Goal: Task Accomplishment & Management: Manage account settings

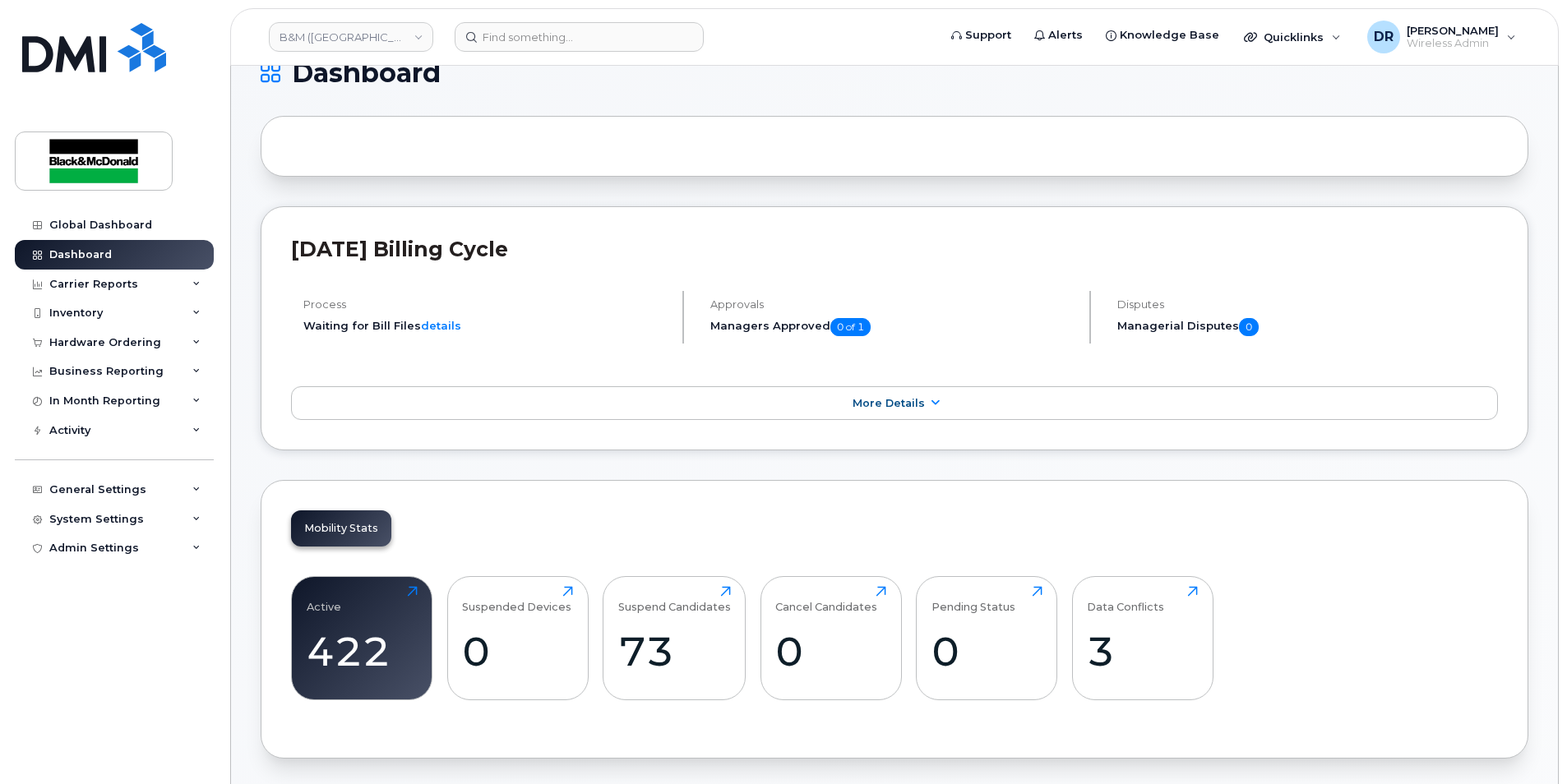
scroll to position [411, 0]
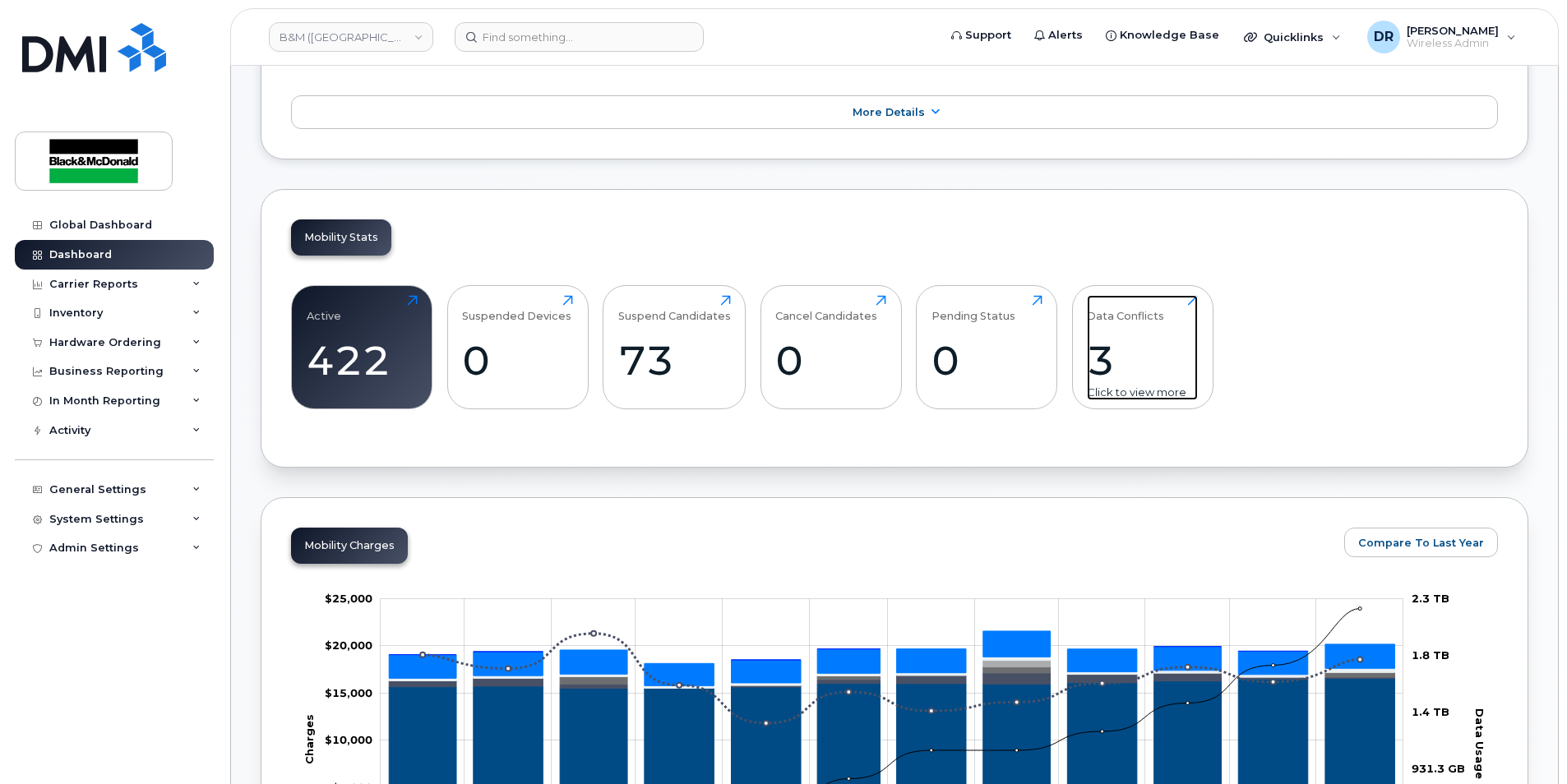
click at [1121, 361] on div "3" at bounding box center [1142, 360] width 111 height 48
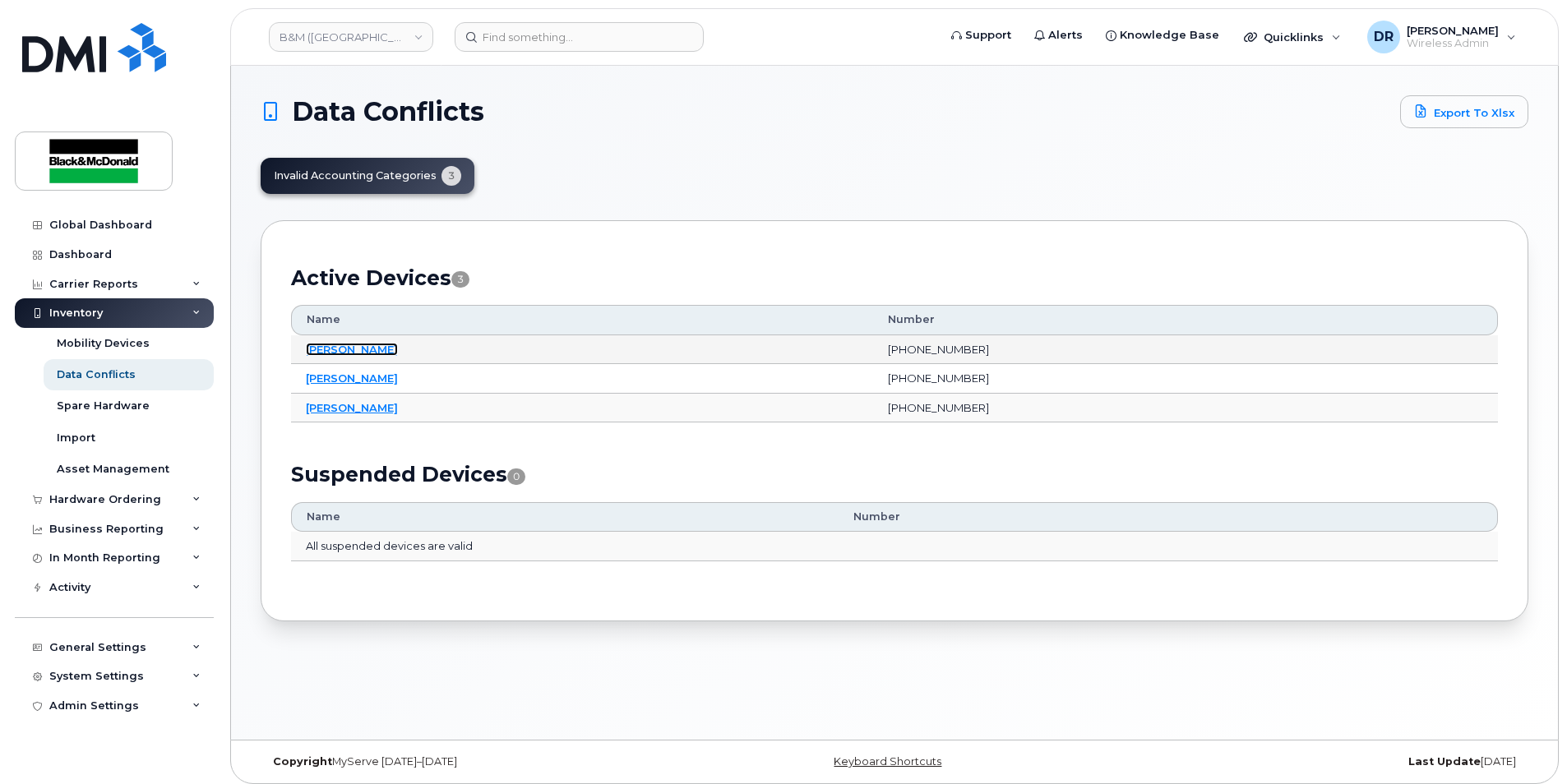
click at [380, 350] on link "Benjamin Mclearn" at bounding box center [351, 350] width 92 height 13
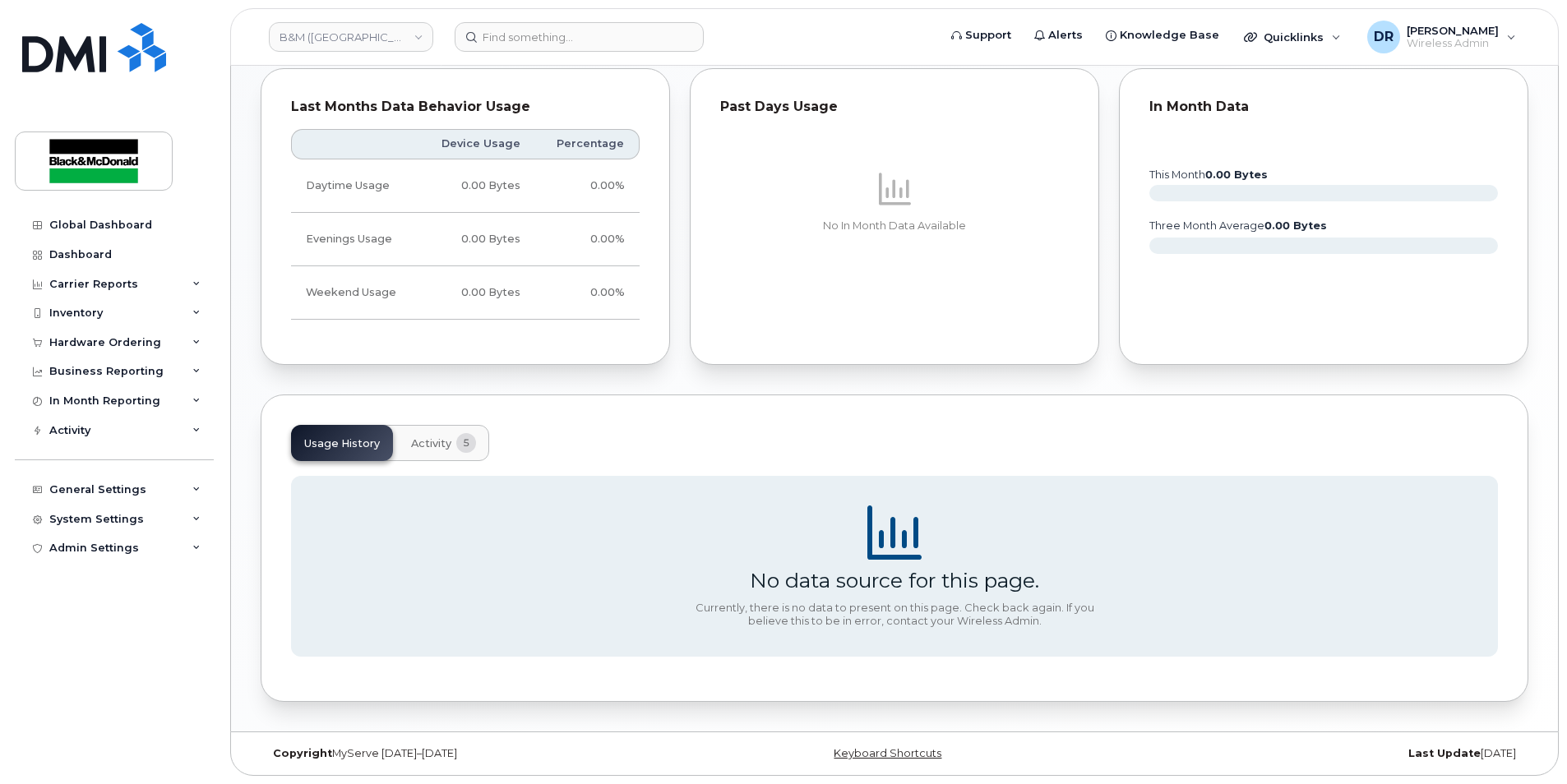
scroll to position [349, 0]
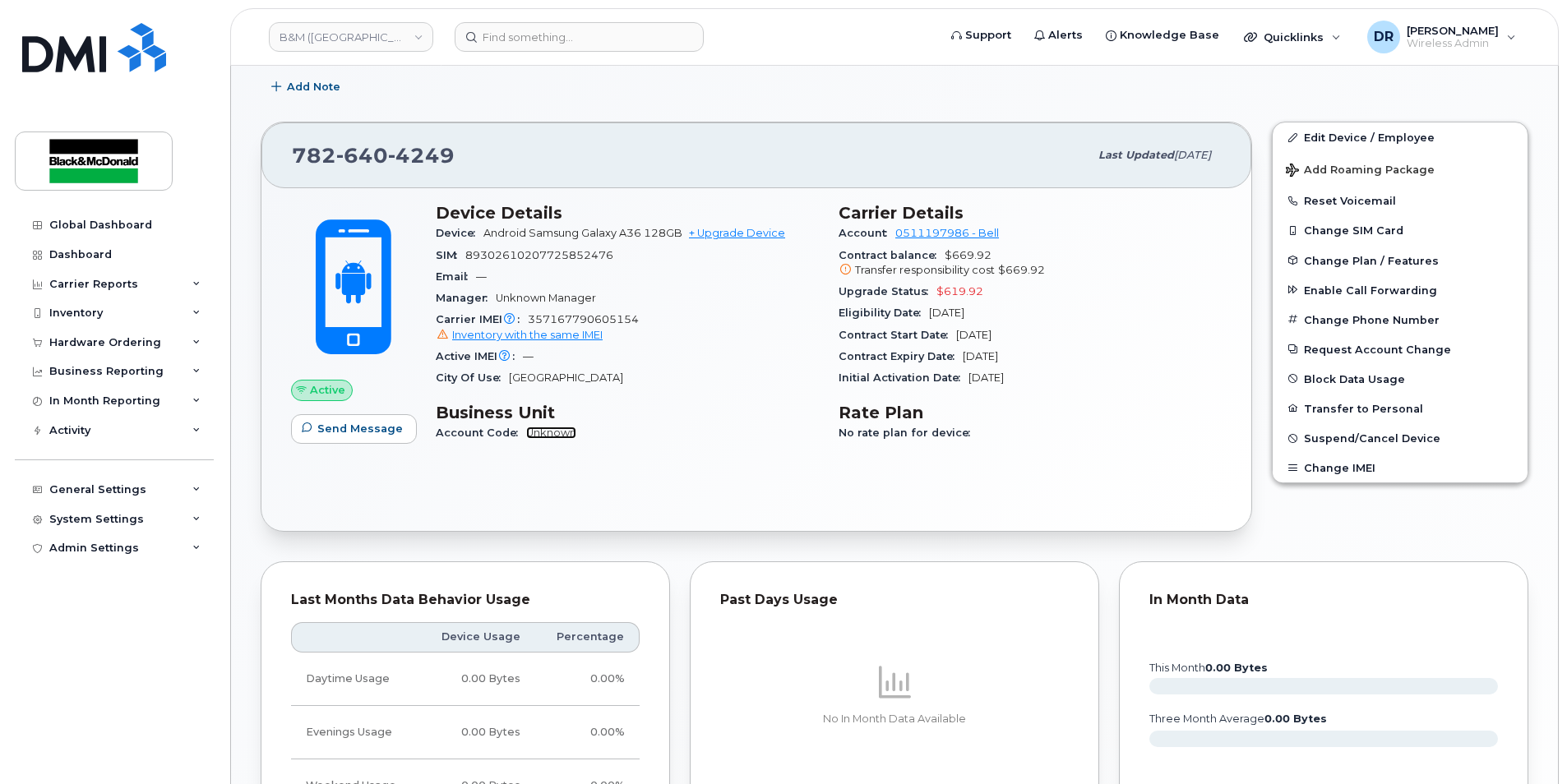
click at [545, 431] on link "Unknown" at bounding box center [551, 433] width 50 height 12
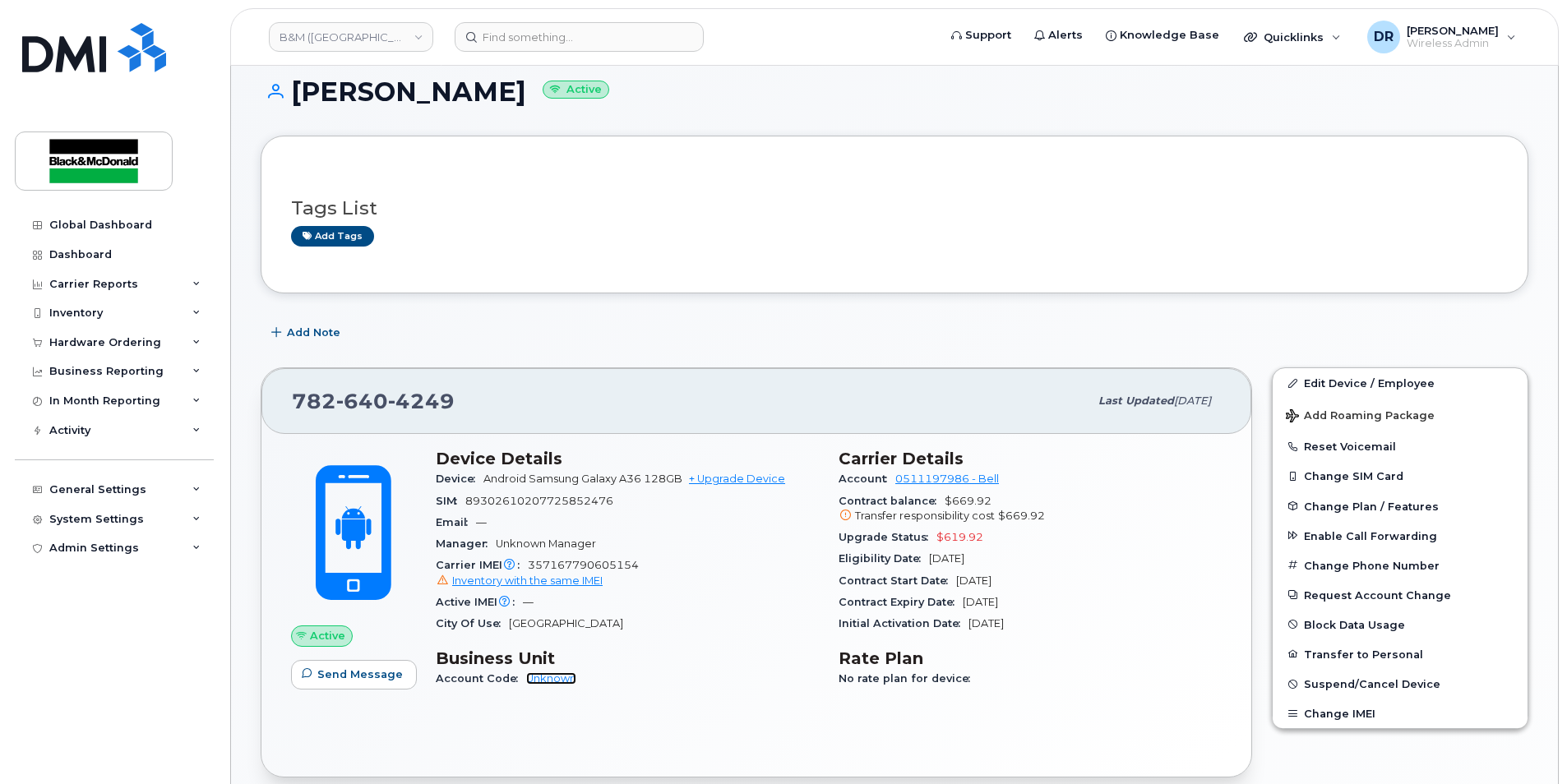
scroll to position [0, 0]
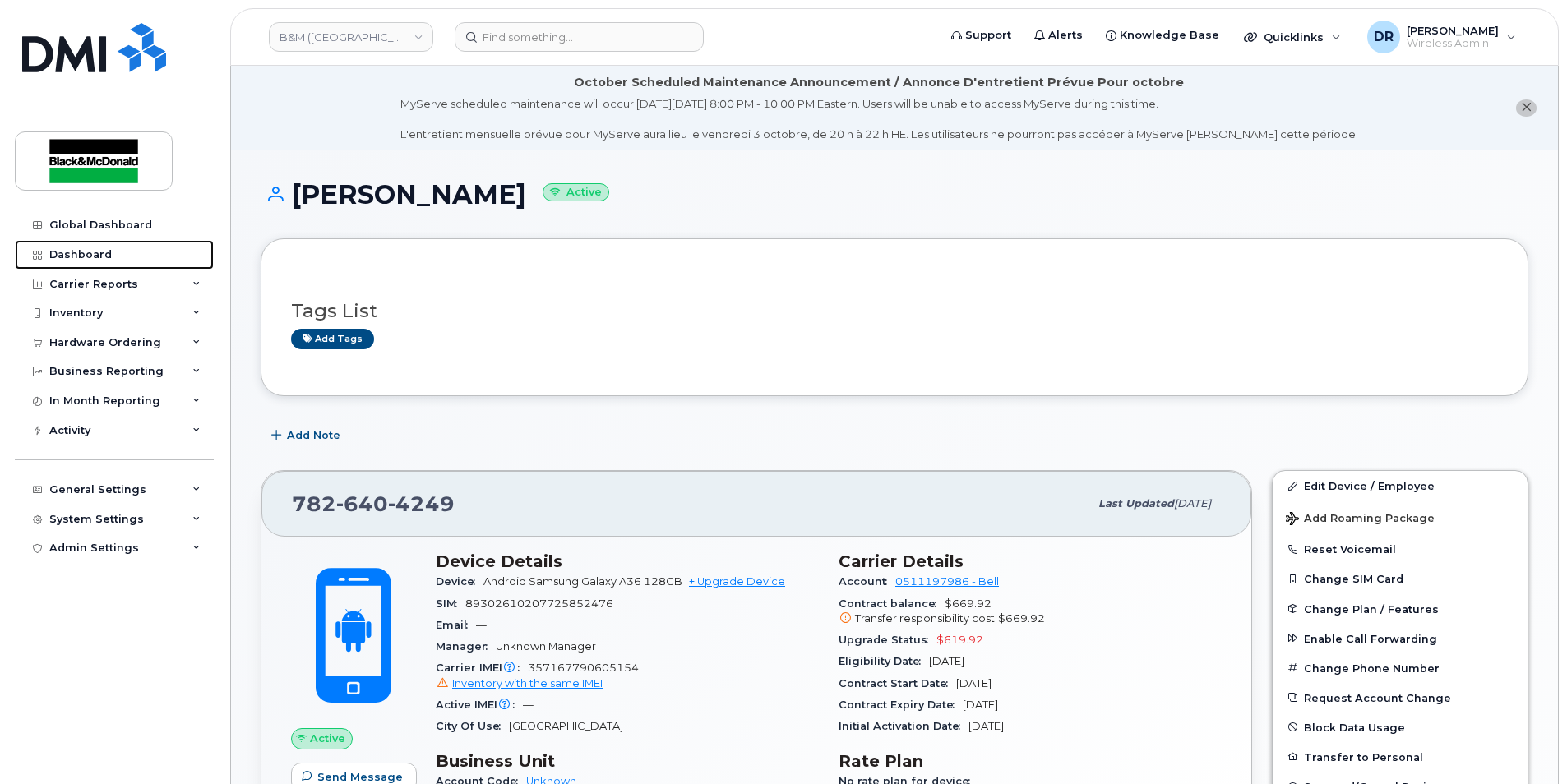
drag, startPoint x: 87, startPoint y: 261, endPoint x: 573, endPoint y: 336, distance: 491.8
click at [87, 261] on link "Dashboard" at bounding box center [114, 255] width 199 height 30
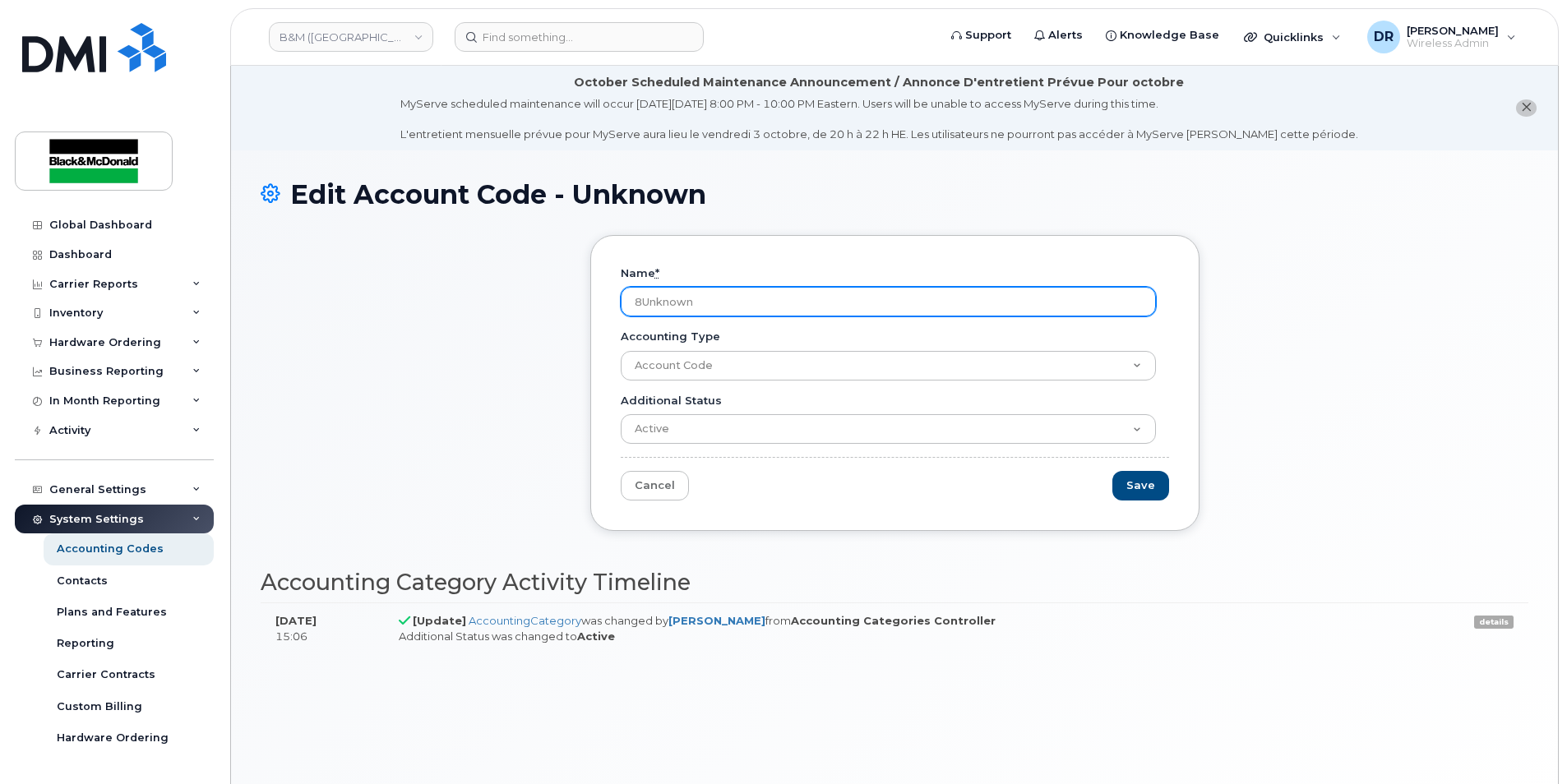
type input "Unknown"
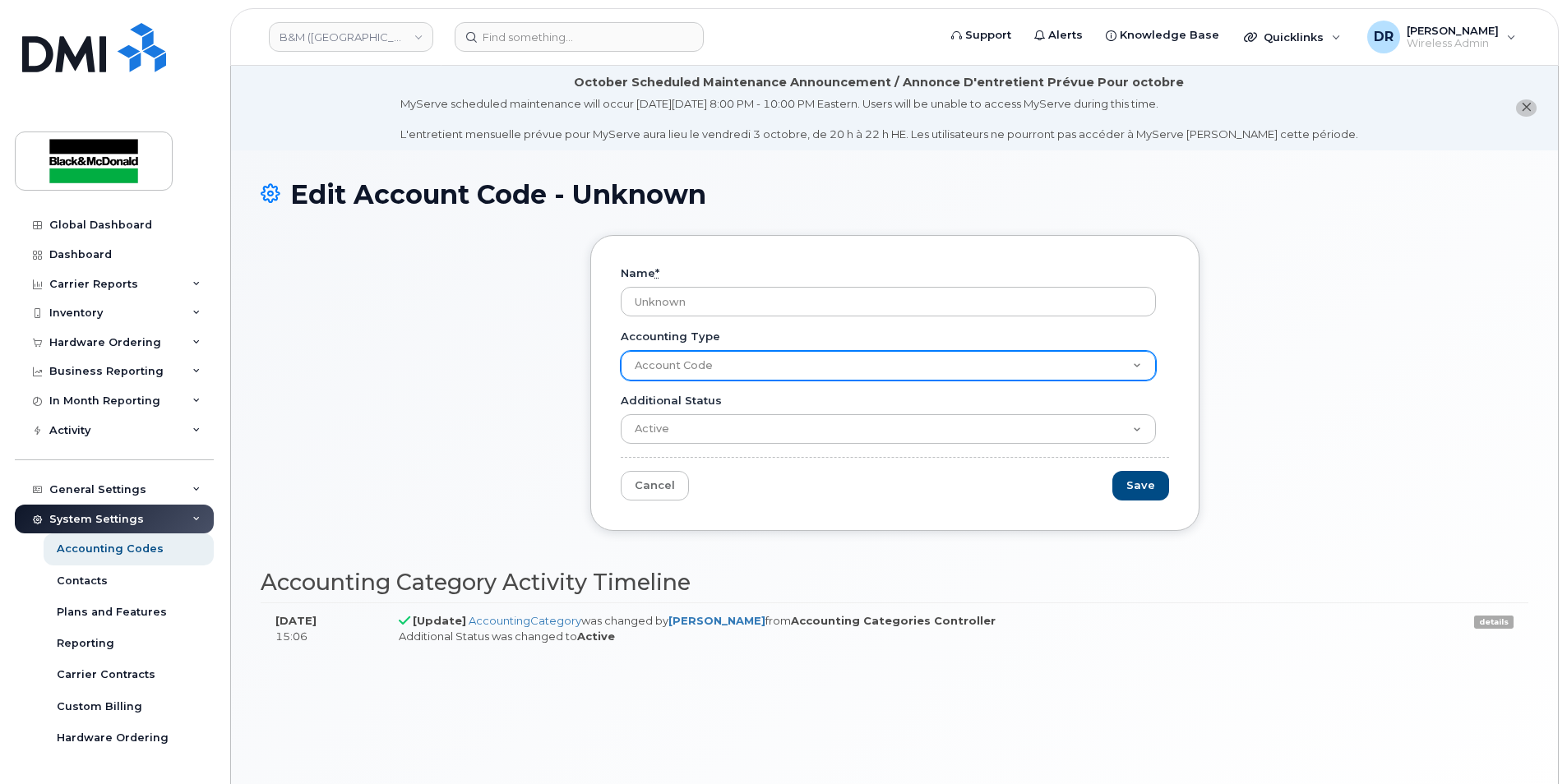
click at [735, 372] on select "Account Code" at bounding box center [888, 366] width 535 height 30
click at [621, 351] on select "Account Code" at bounding box center [888, 366] width 535 height 30
click at [1141, 364] on select "Account Code" at bounding box center [888, 366] width 535 height 30
click at [714, 365] on select "Account Code" at bounding box center [888, 366] width 535 height 30
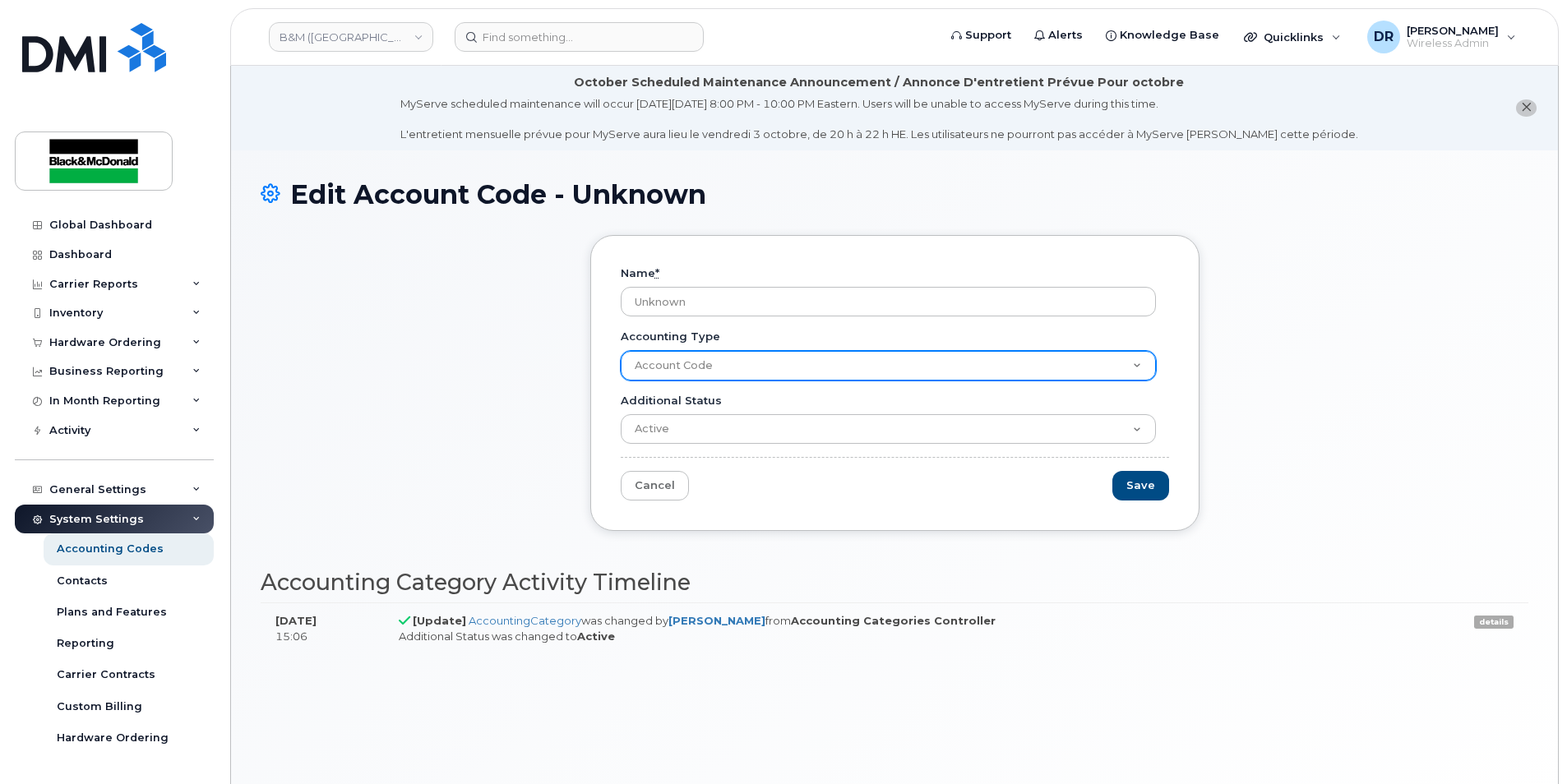
select select
click at [621, 351] on select "Account Code" at bounding box center [888, 366] width 535 height 30
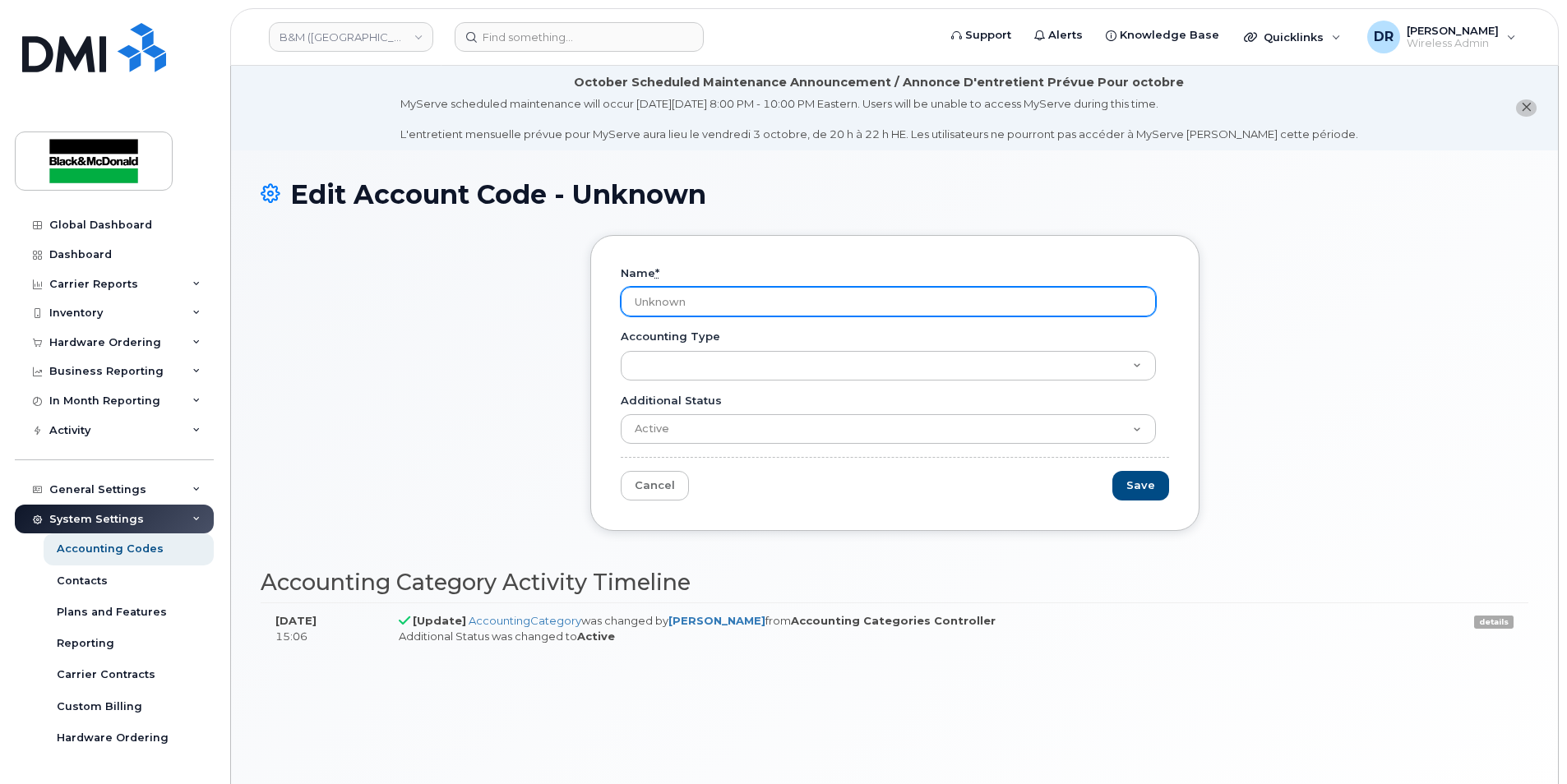
click at [679, 296] on input "Unknown" at bounding box center [888, 302] width 535 height 30
type input "n"
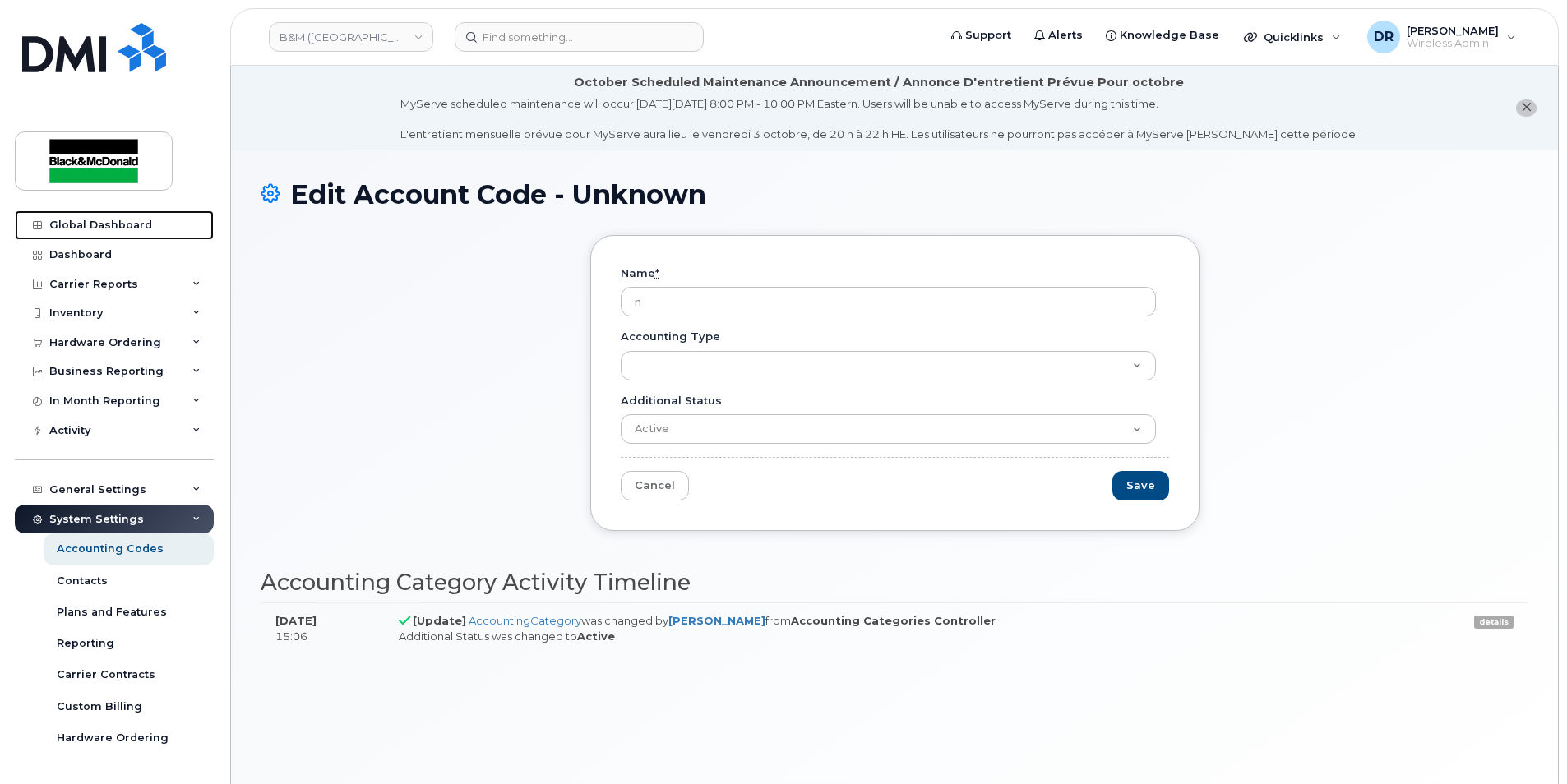
drag, startPoint x: 130, startPoint y: 230, endPoint x: 286, endPoint y: 270, distance: 161.0
click at [130, 230] on div "Global Dashboard" at bounding box center [100, 226] width 102 height 13
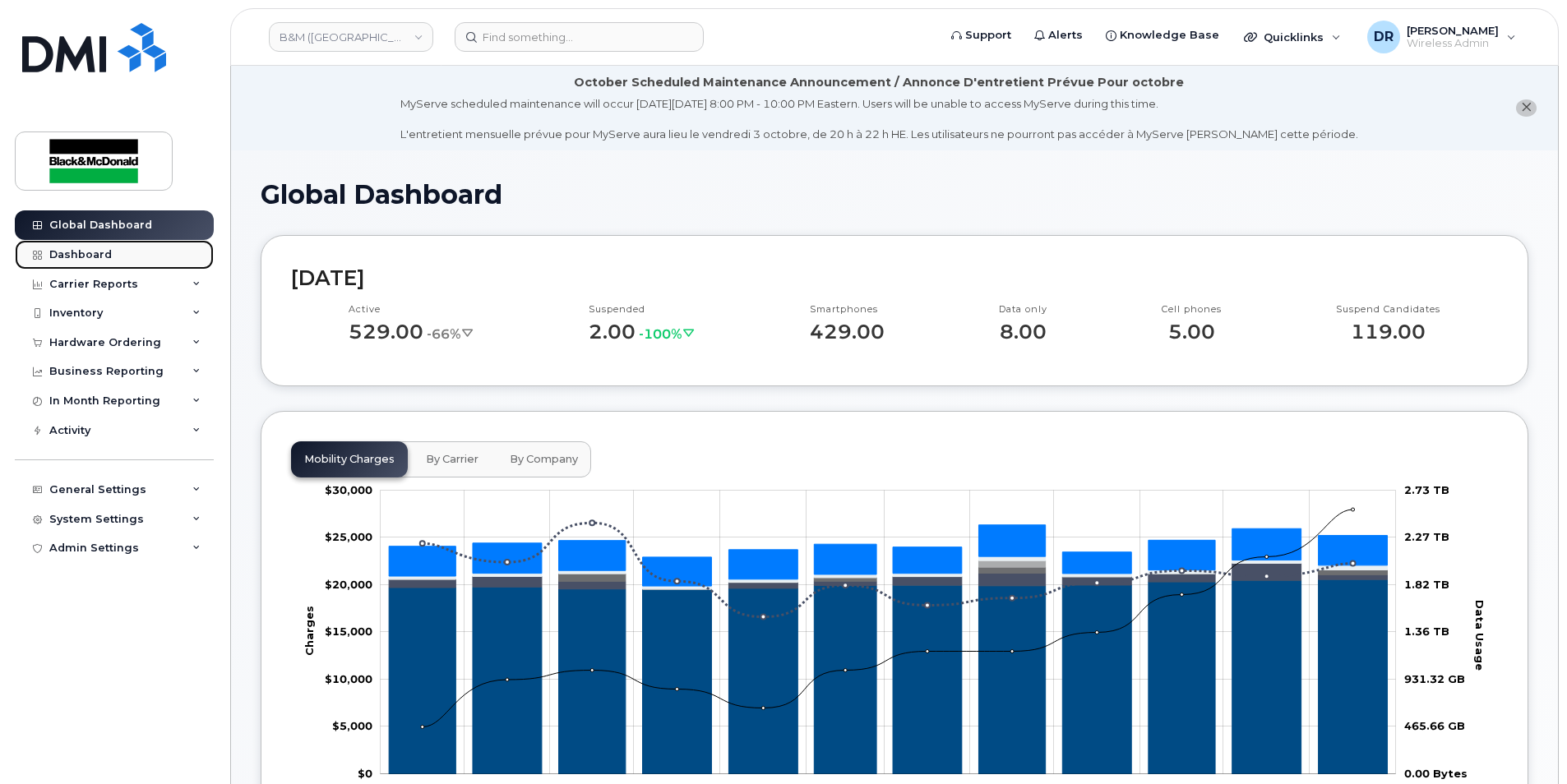
click at [117, 264] on link "Dashboard" at bounding box center [114, 255] width 199 height 30
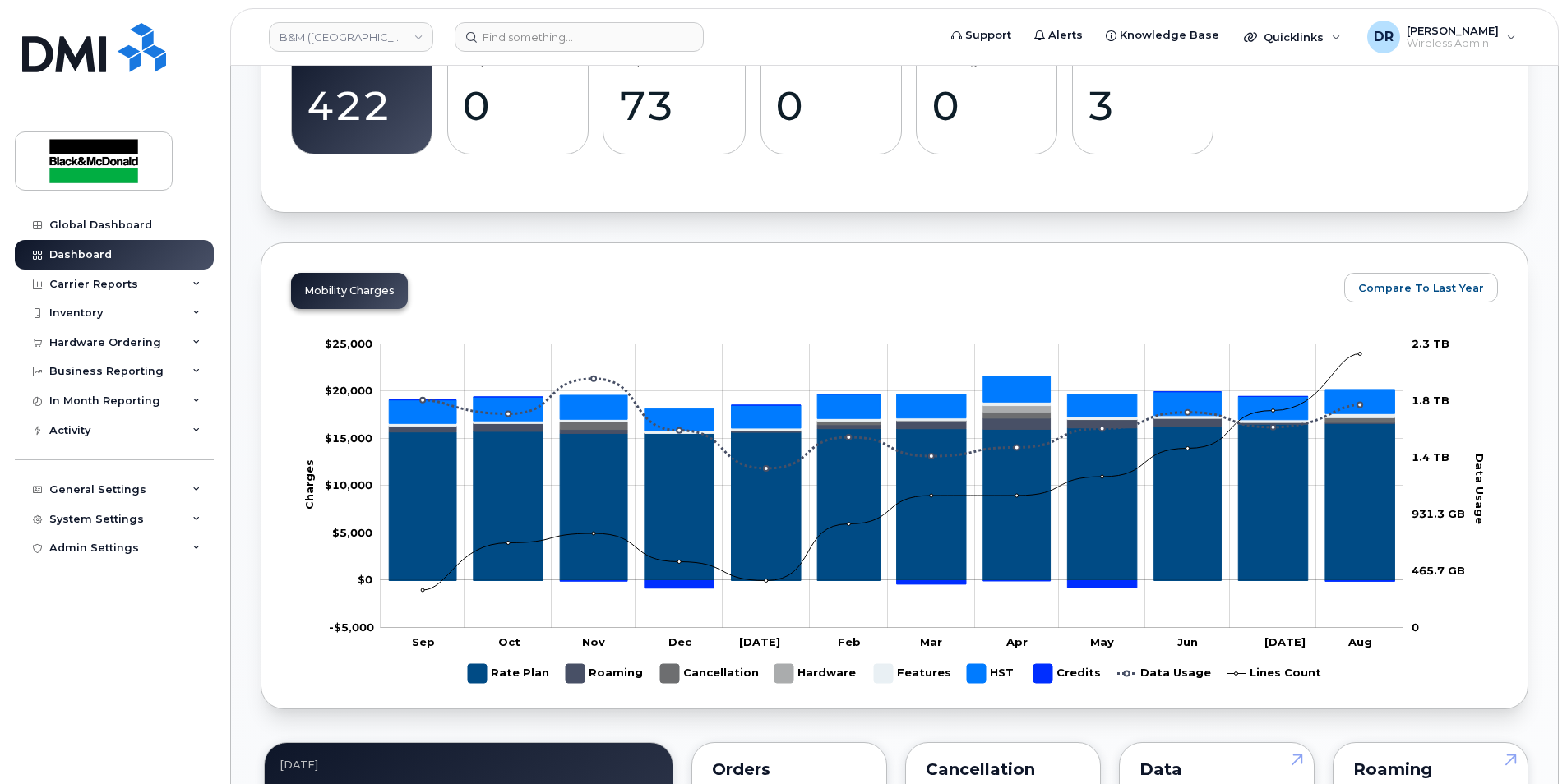
scroll to position [465, 0]
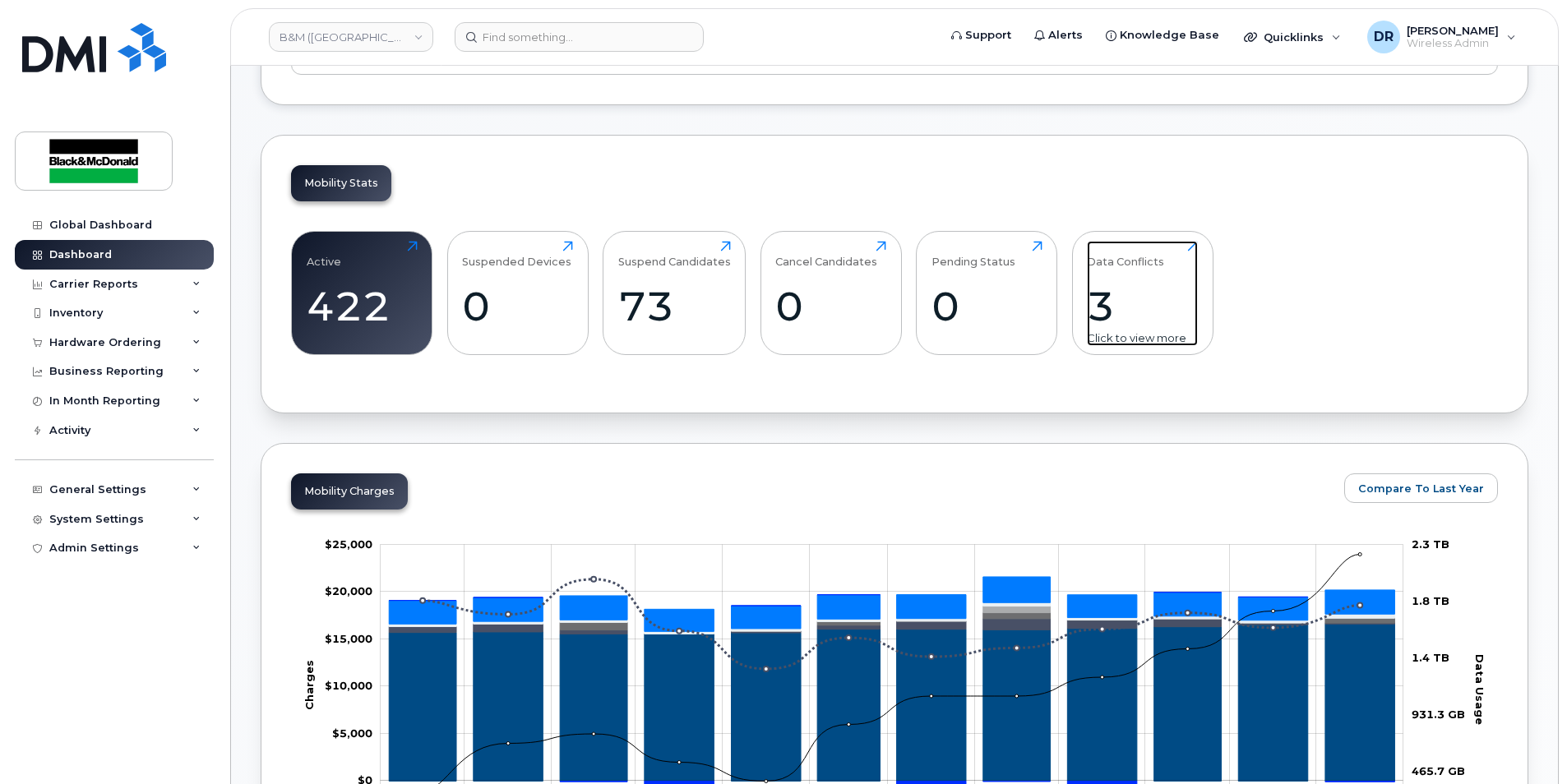
click at [1105, 301] on div "3" at bounding box center [1142, 306] width 111 height 48
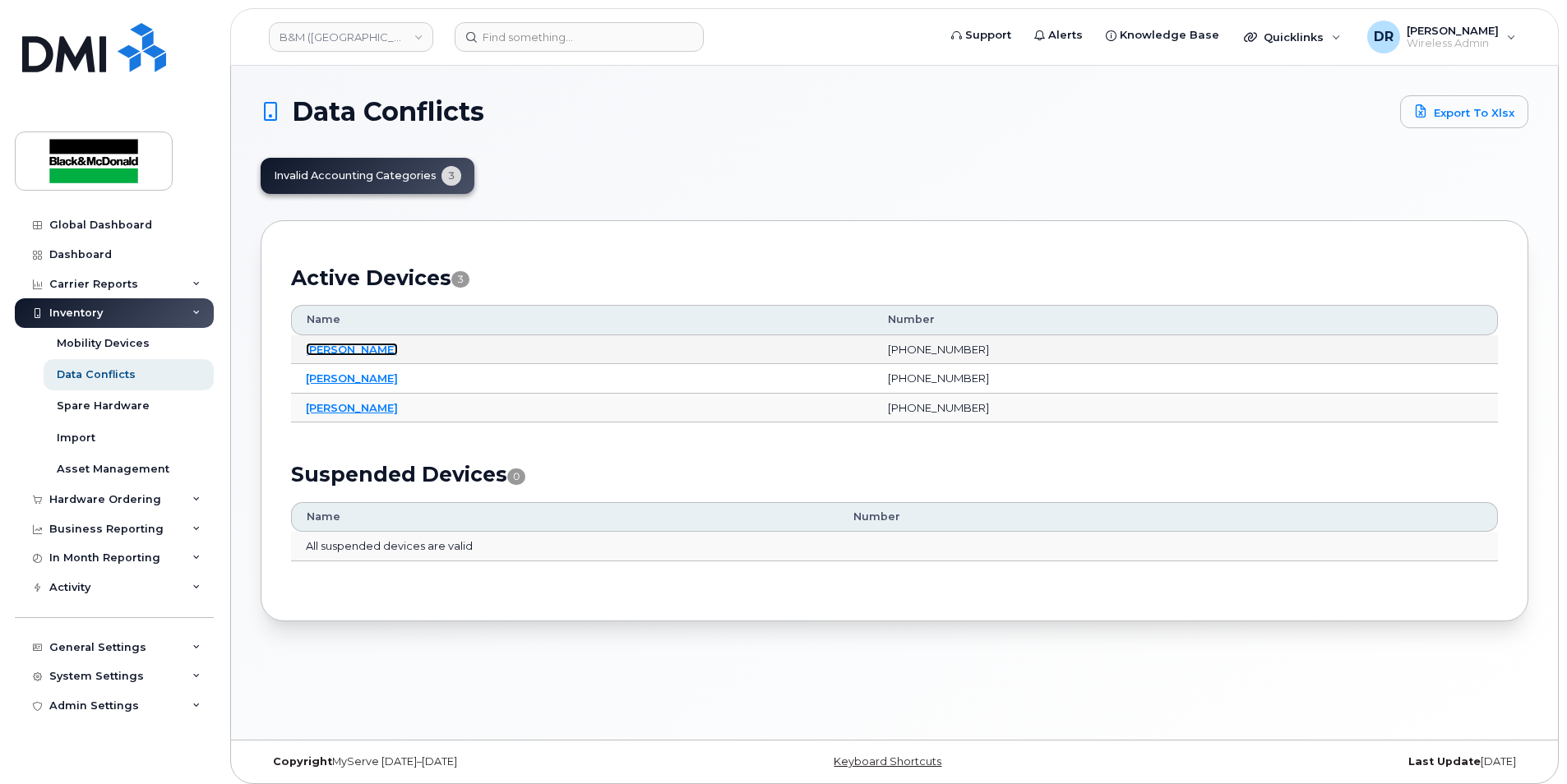
click at [363, 351] on link "[PERSON_NAME]" at bounding box center [351, 350] width 92 height 13
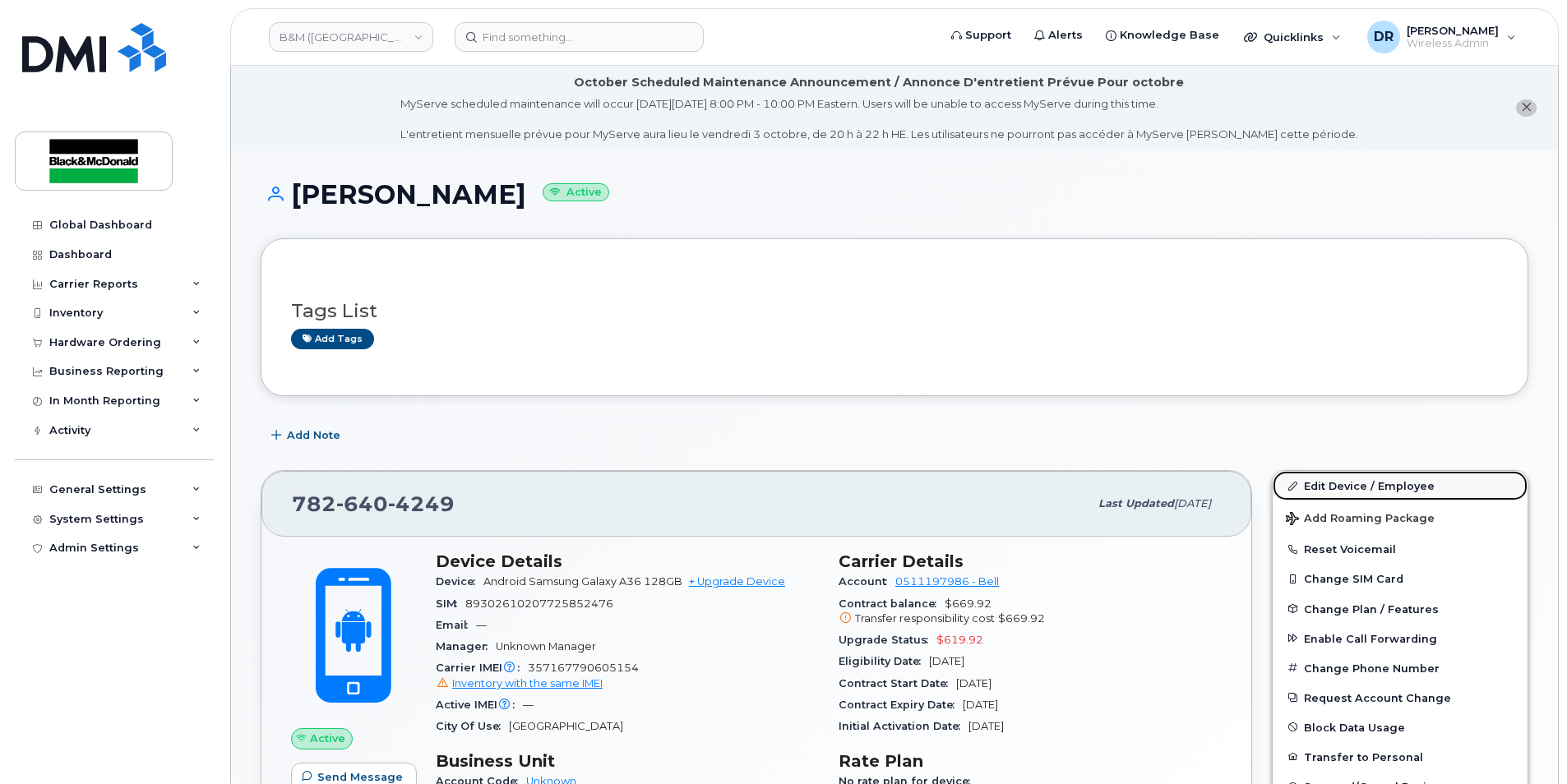
click at [1364, 482] on link "Edit Device / Employee" at bounding box center [1400, 486] width 255 height 30
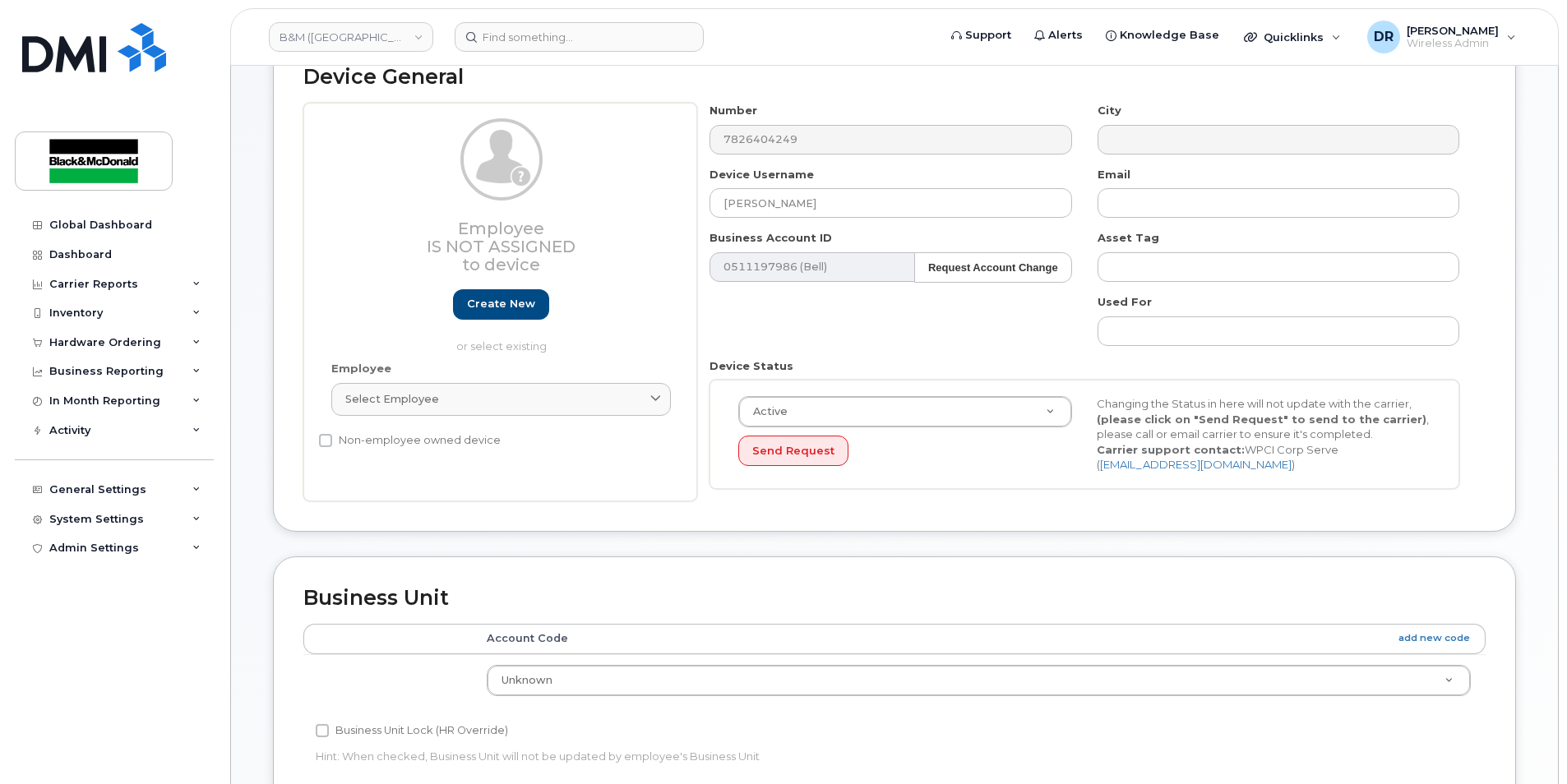
scroll to position [246, 0]
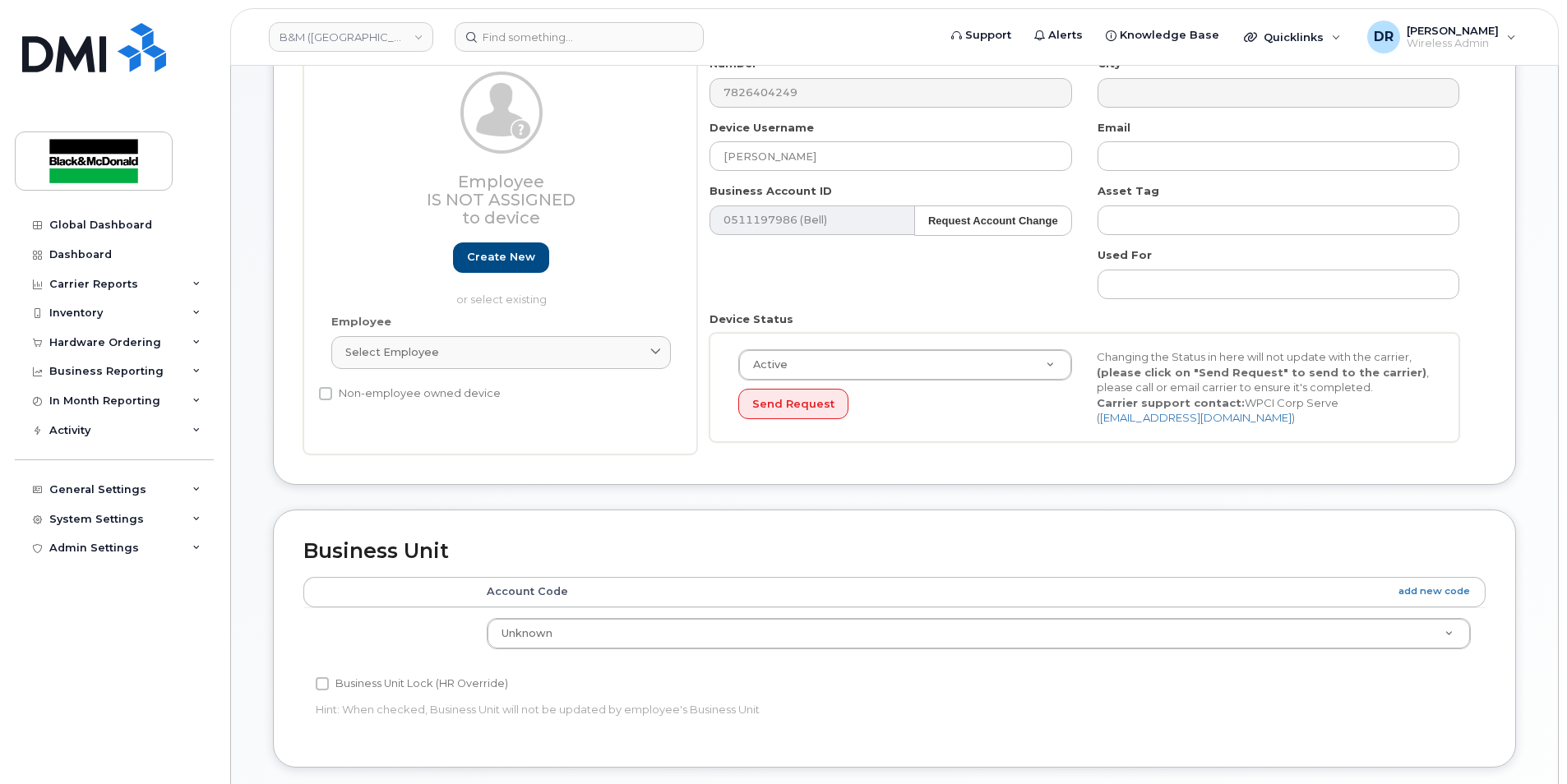
click at [406, 594] on th at bounding box center [387, 592] width 168 height 30
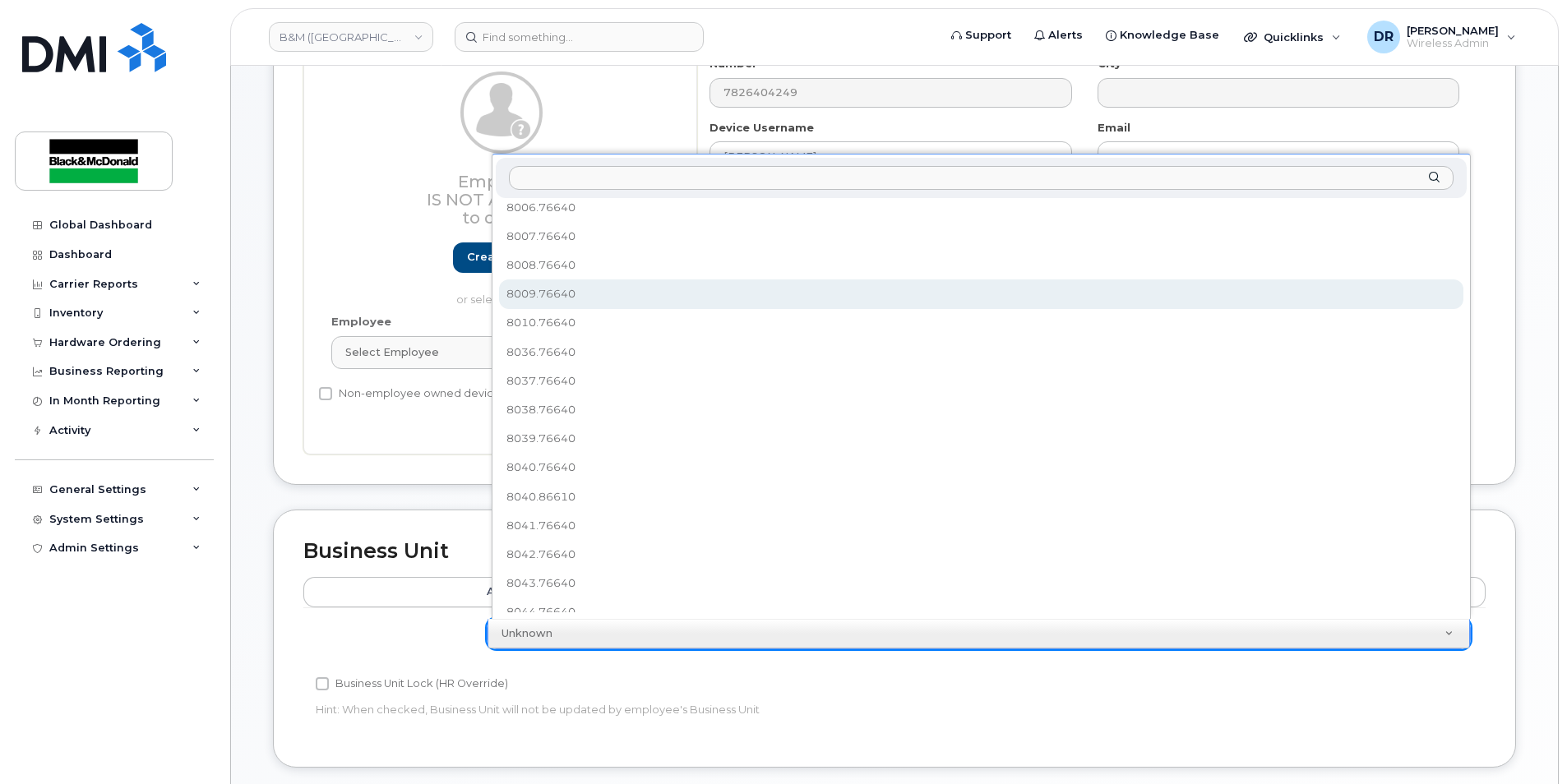
scroll to position [82, 0]
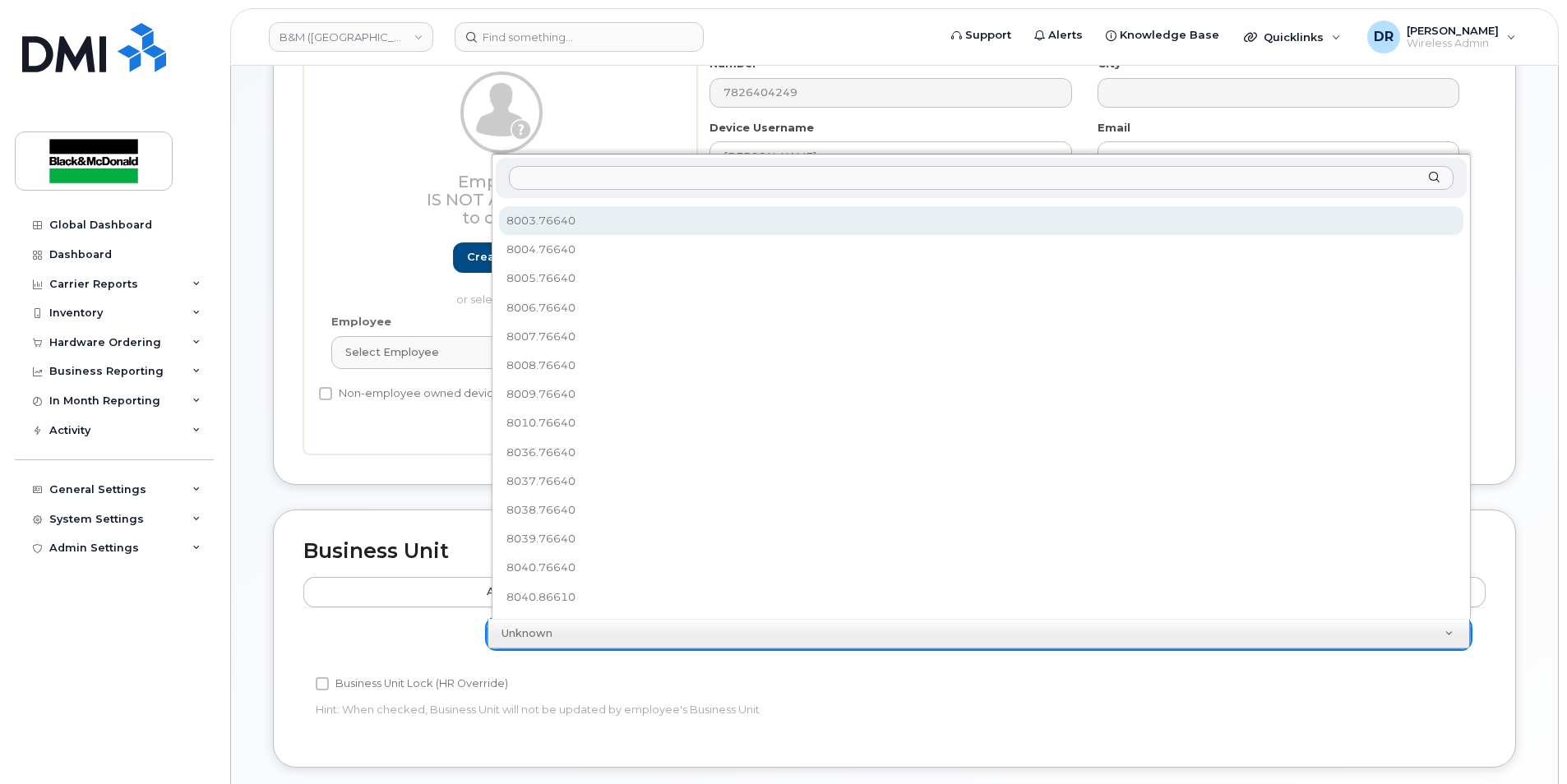
select select "91376"
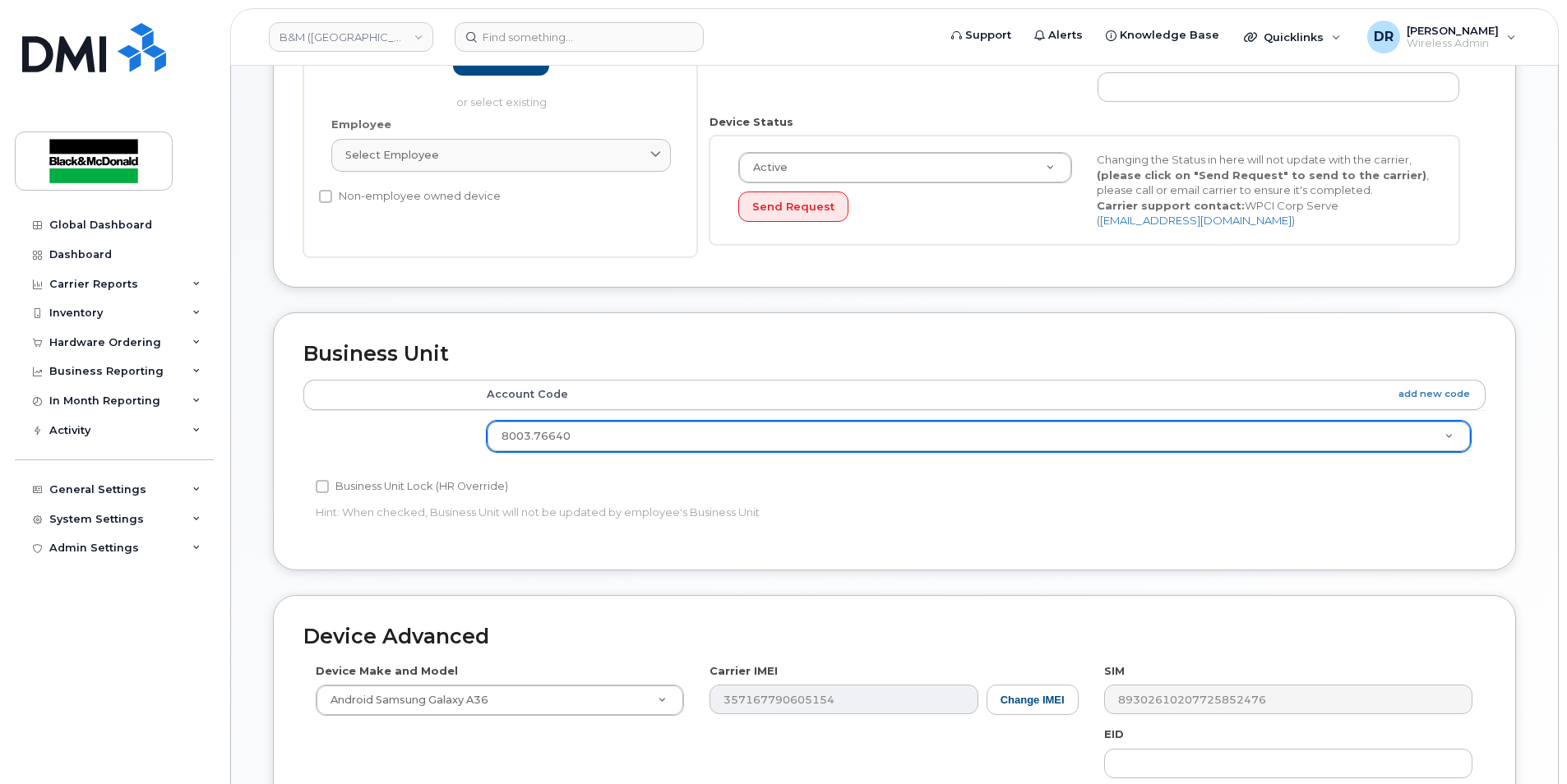
scroll to position [740, 0]
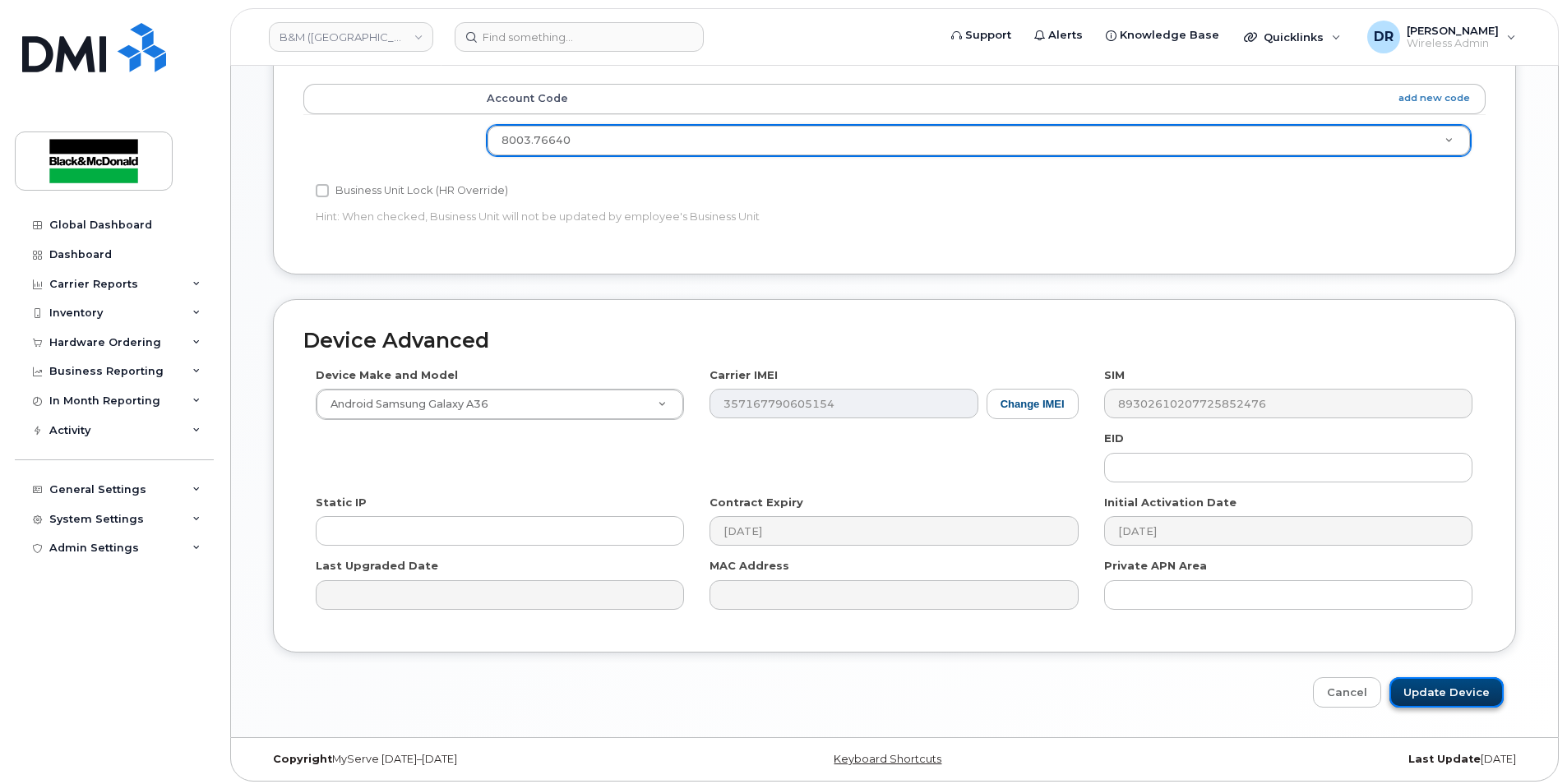
click at [1467, 695] on input "Update Device" at bounding box center [1446, 692] width 114 height 31
type input "Saving..."
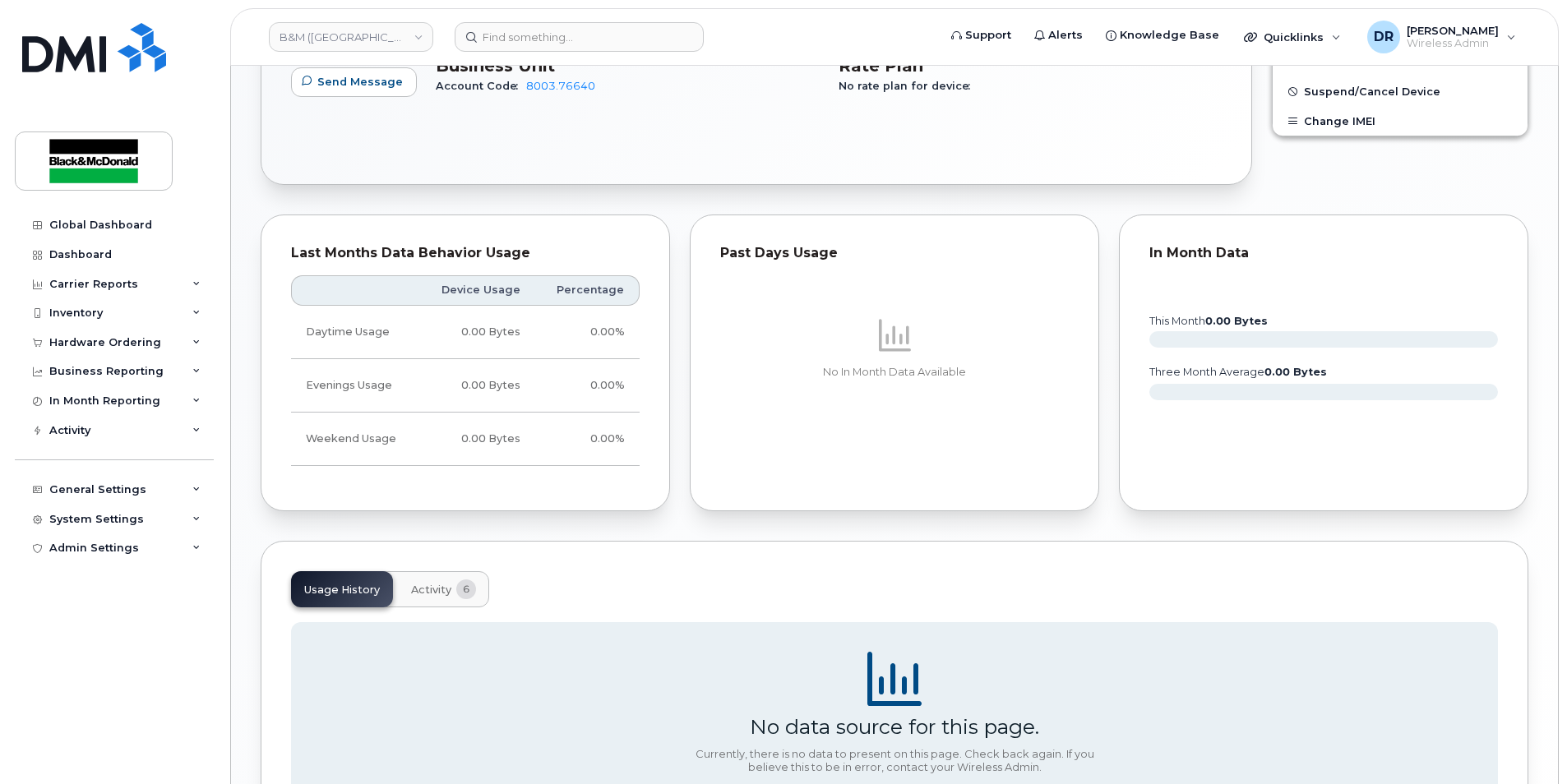
scroll to position [841, 0]
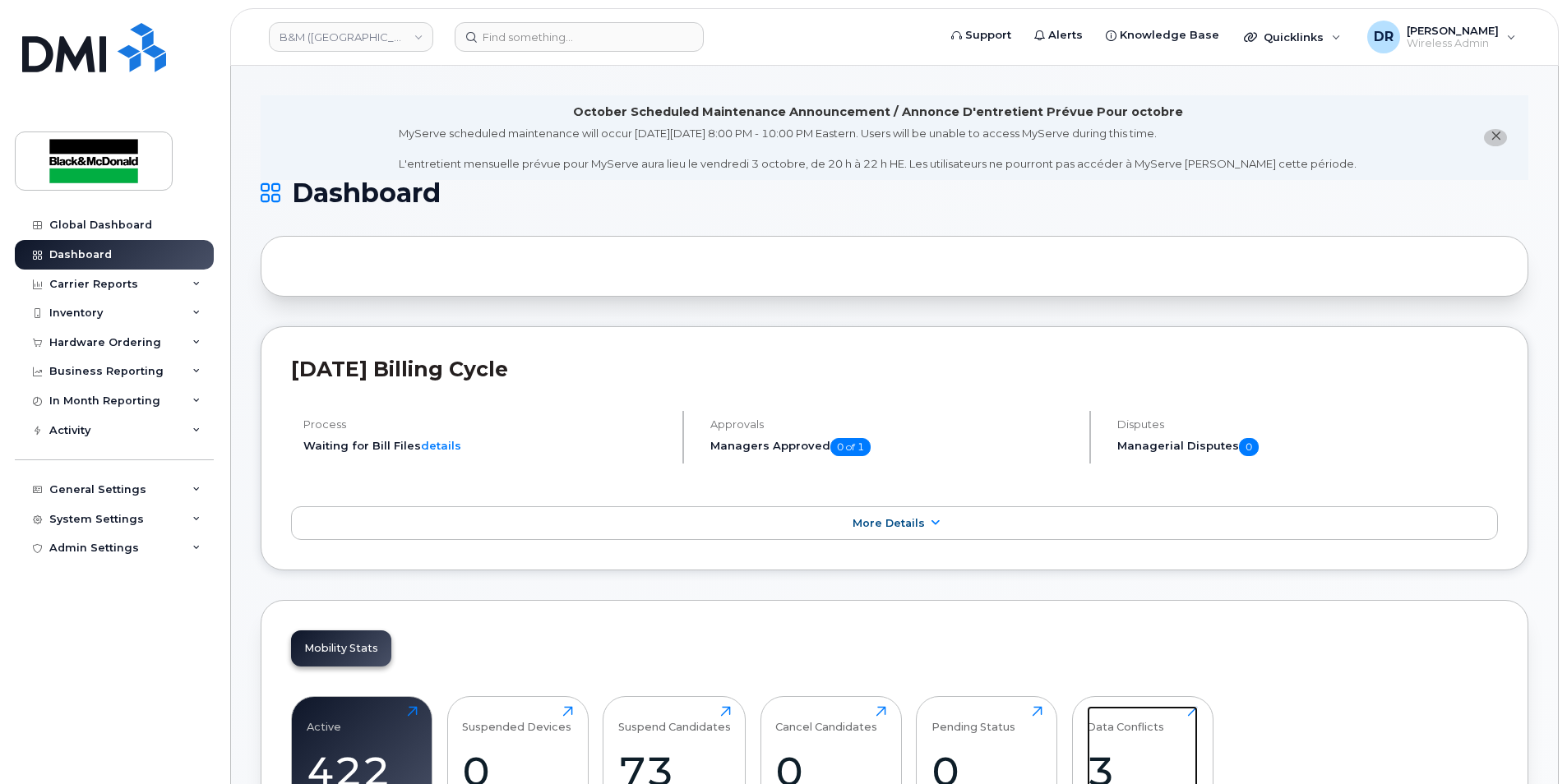
click at [1119, 724] on div "Data Conflicts" at bounding box center [1126, 719] width 77 height 27
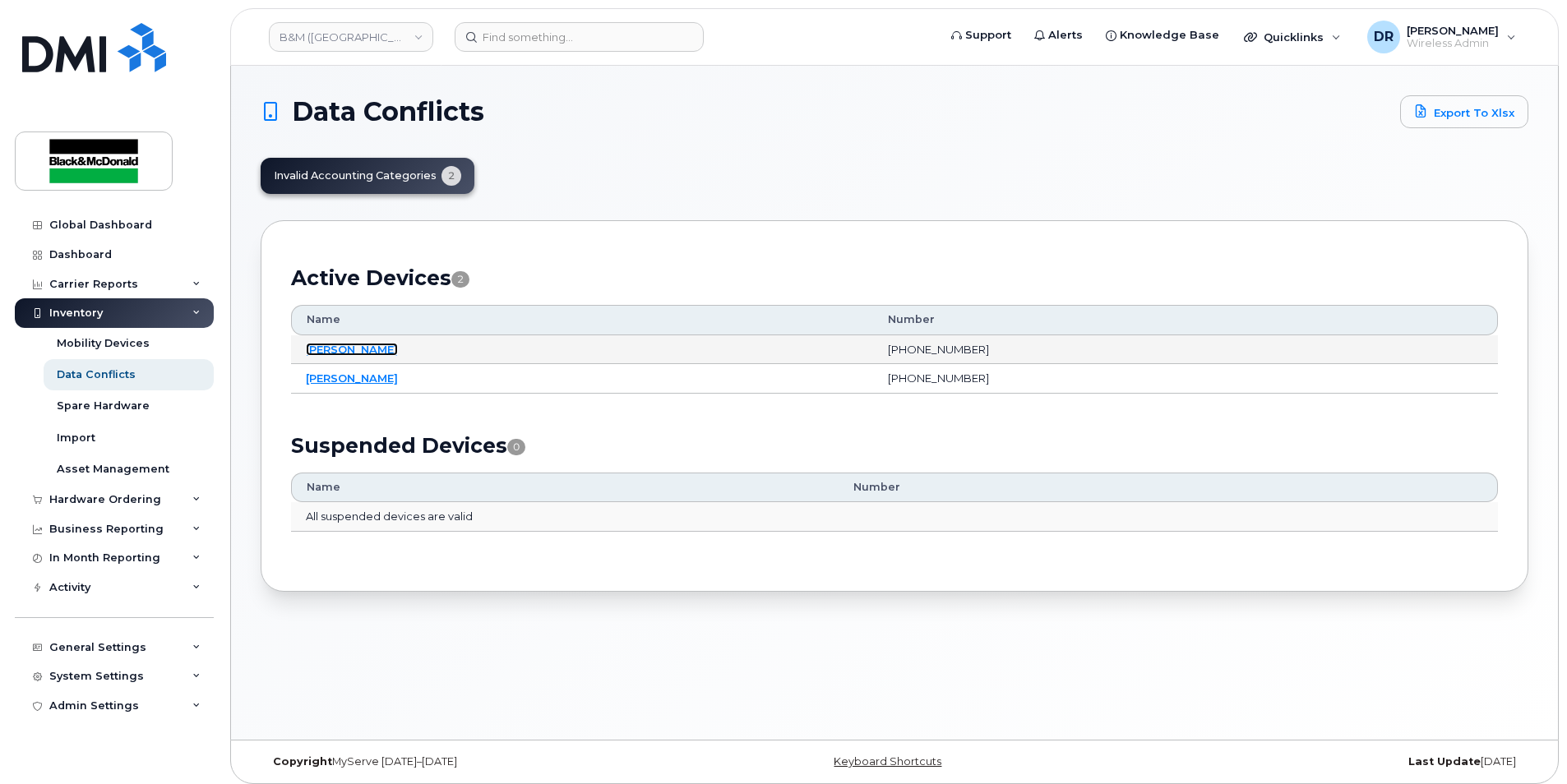
click at [346, 348] on link "[PERSON_NAME]" at bounding box center [351, 350] width 92 height 13
click at [346, 349] on link "[PERSON_NAME]" at bounding box center [351, 350] width 92 height 13
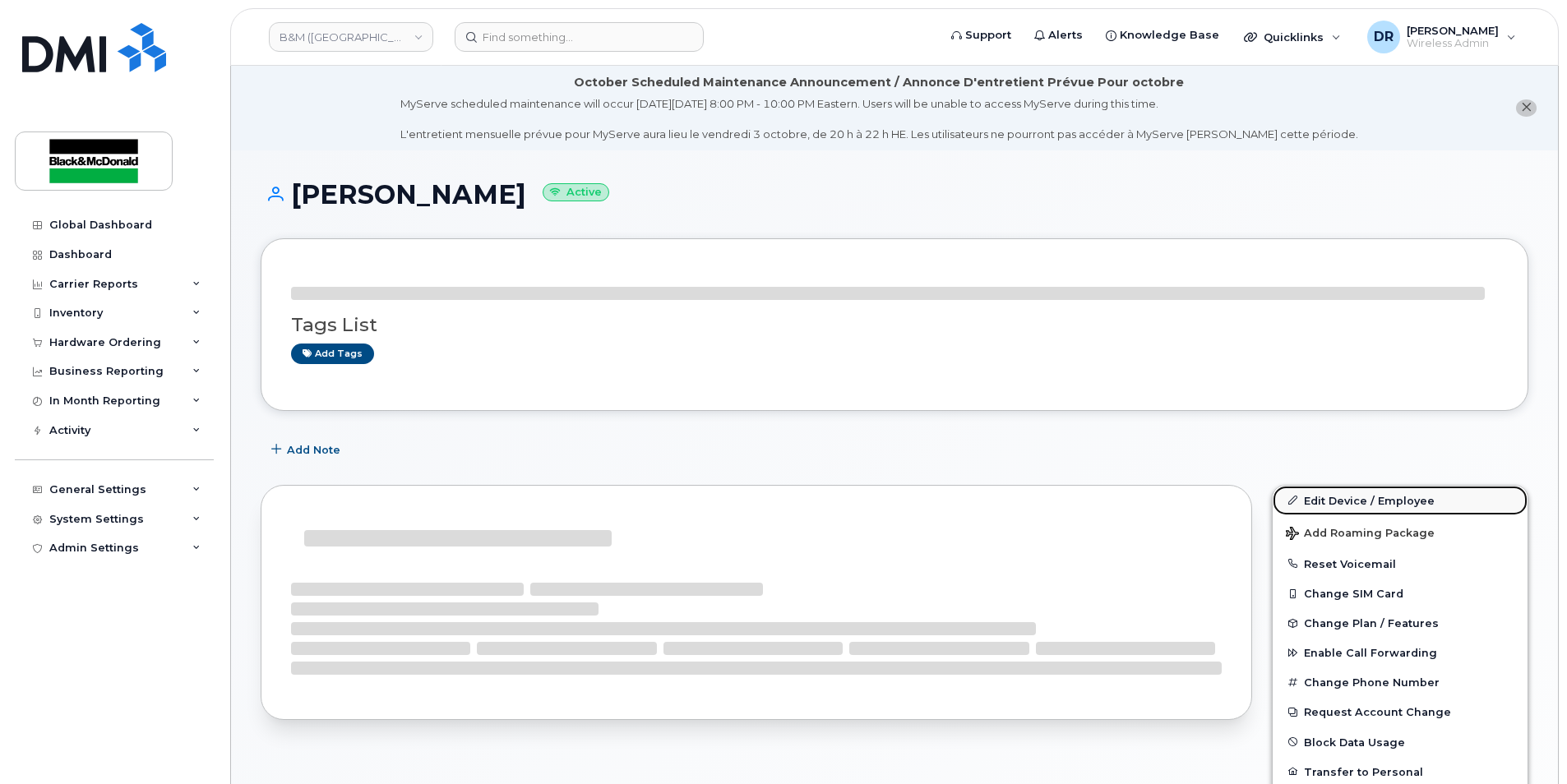
click at [1360, 502] on link "Edit Device / Employee" at bounding box center [1400, 501] width 255 height 30
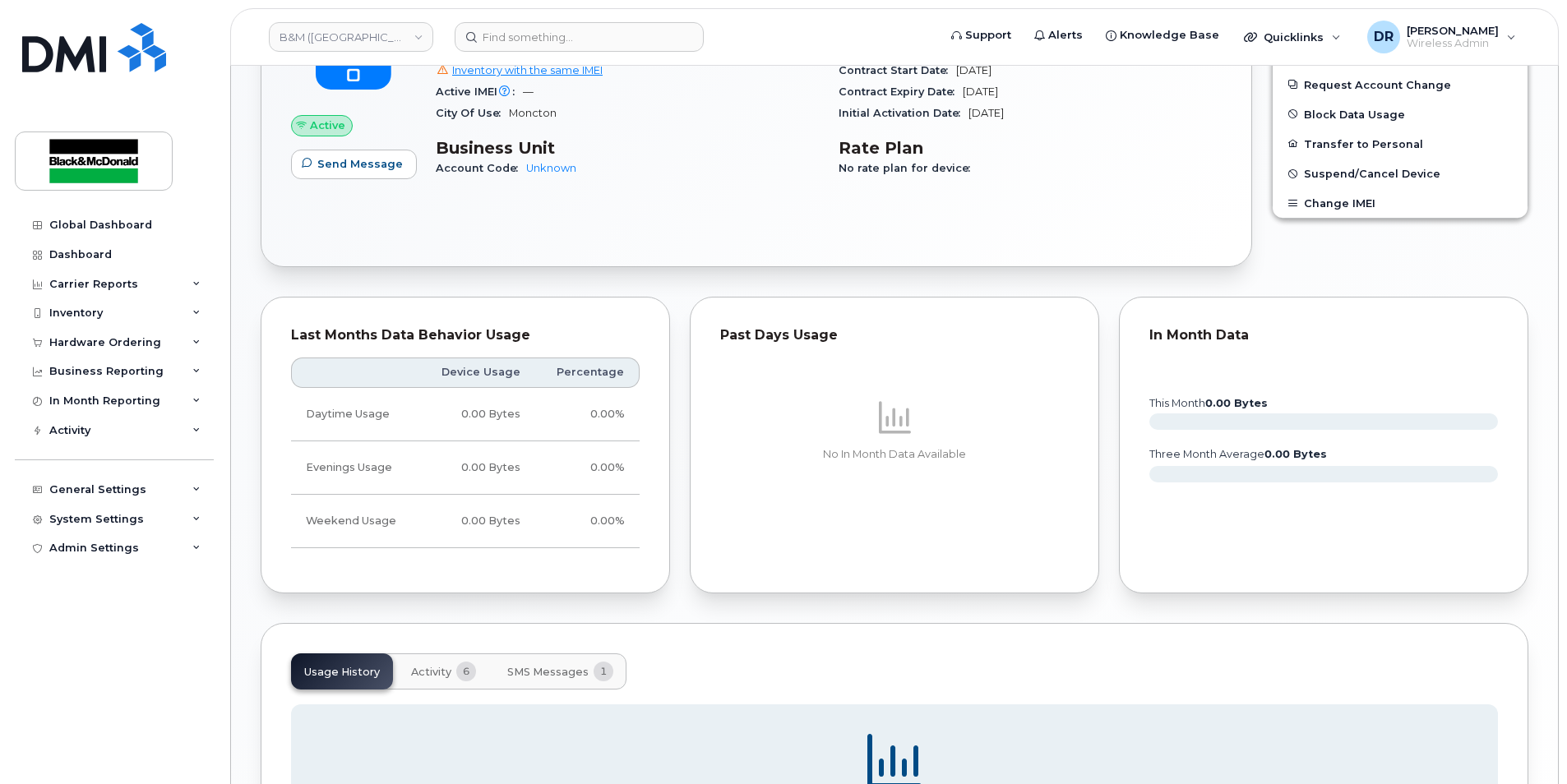
scroll to position [657, 0]
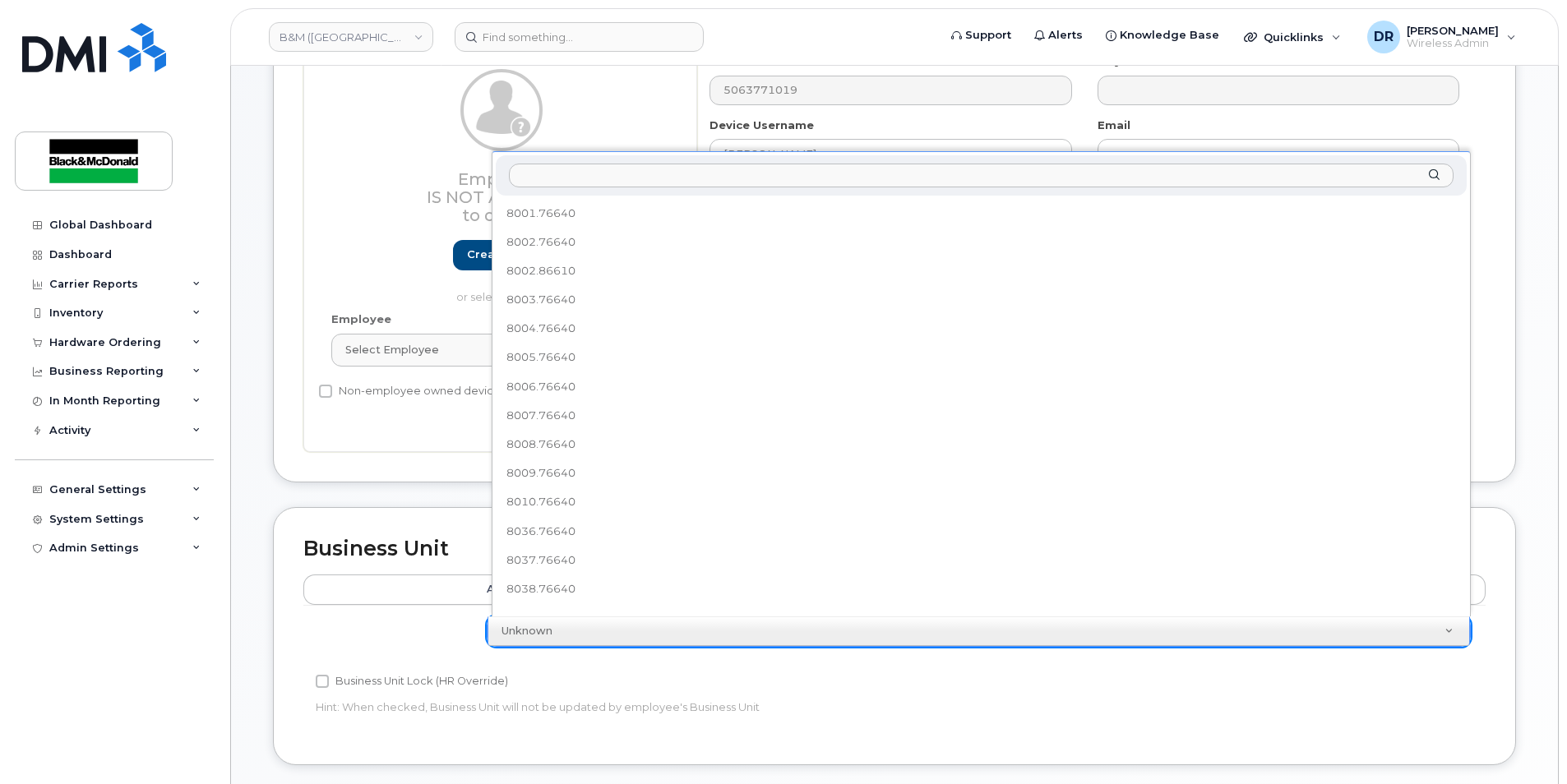
scroll to position [246, 0]
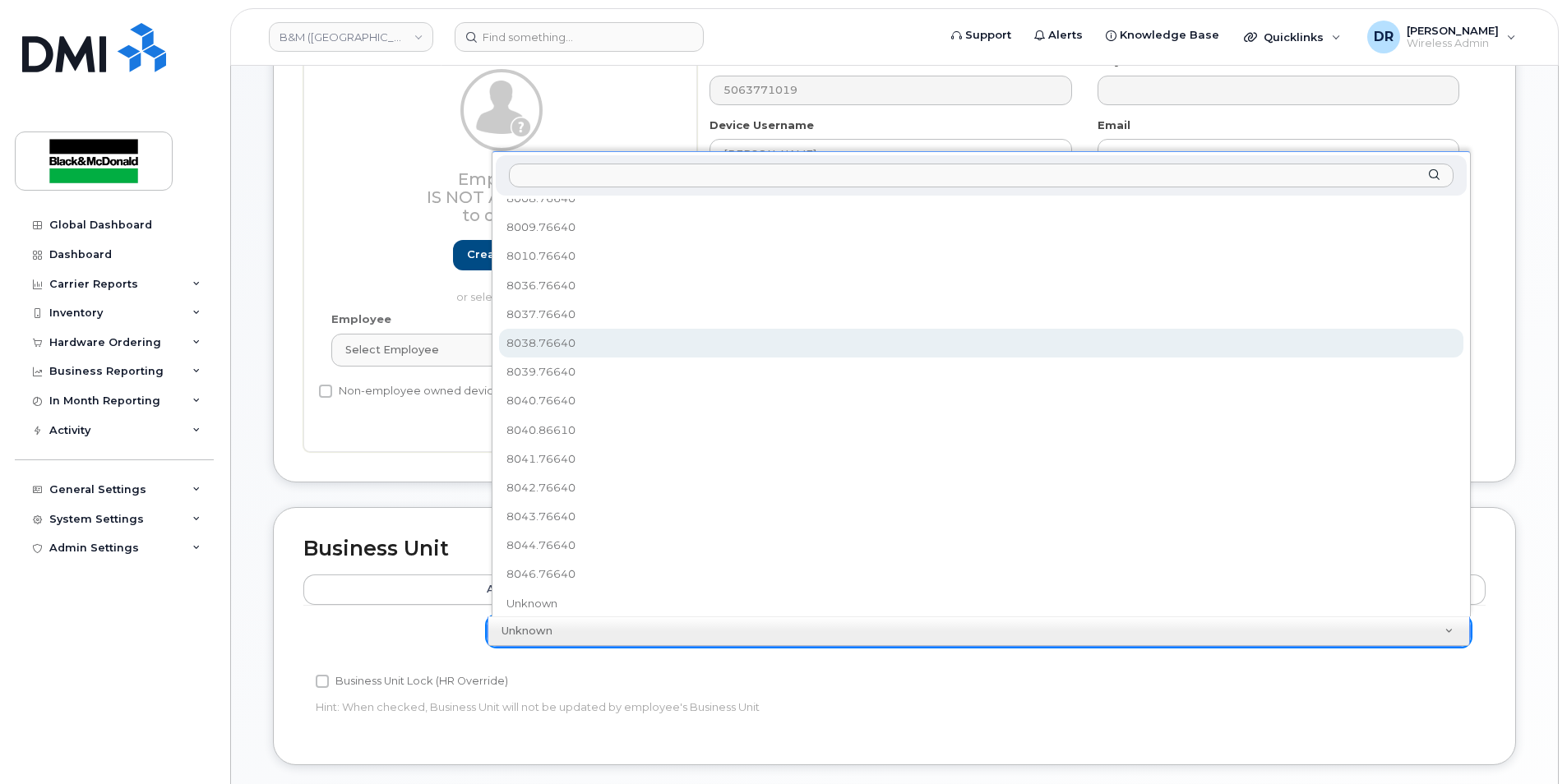
select select "91373"
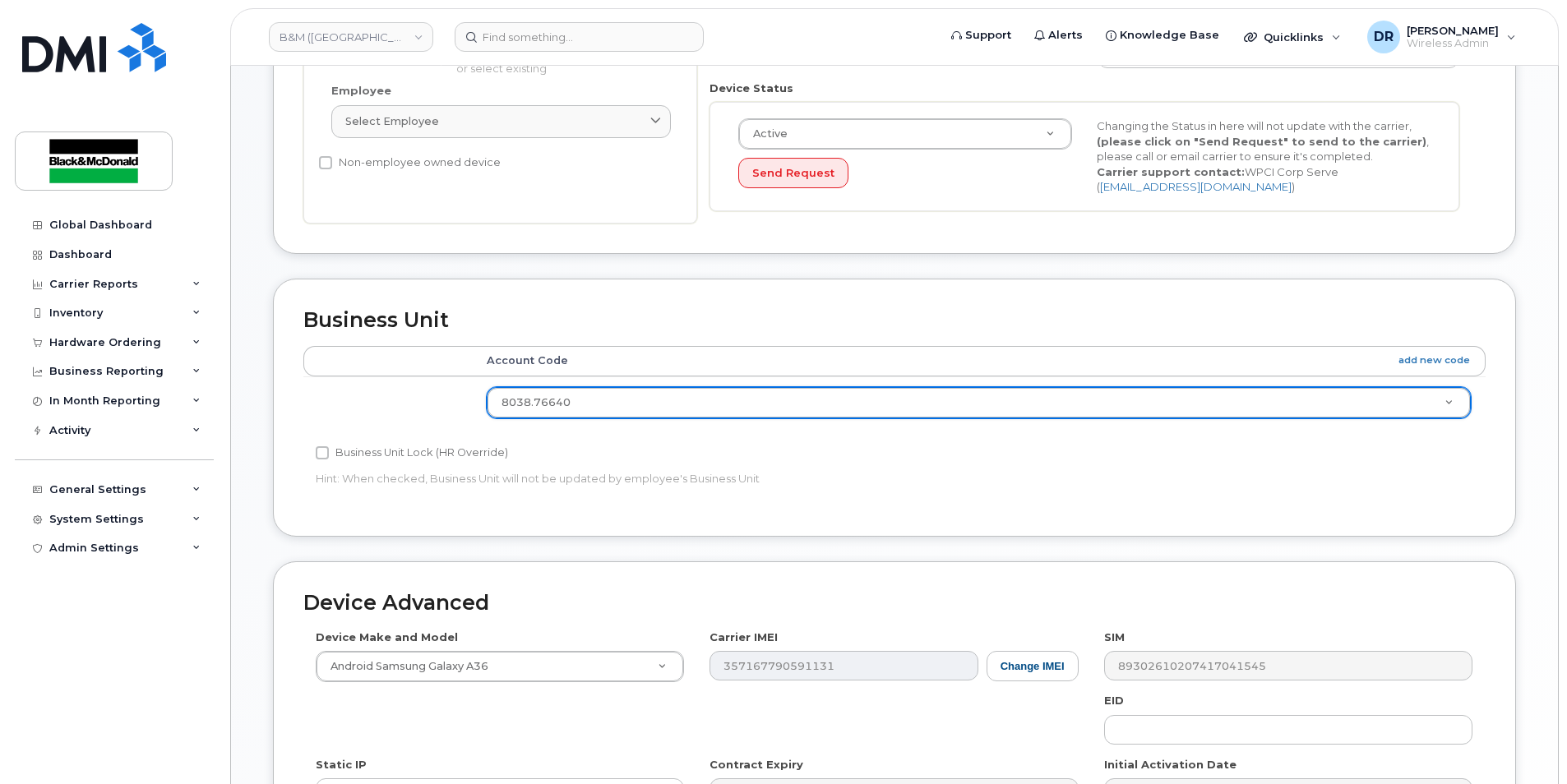
scroll to position [742, 0]
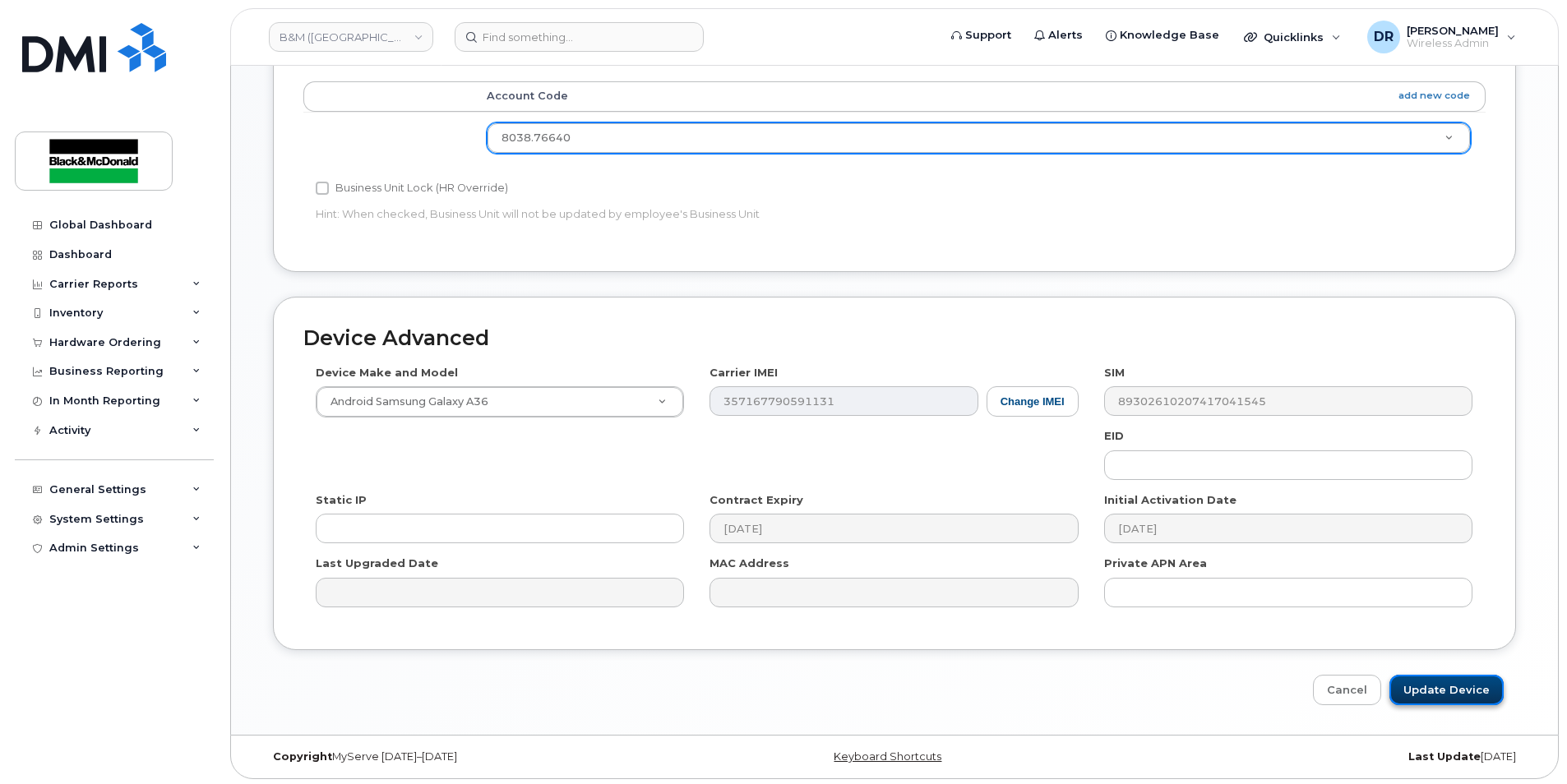
click at [1462, 697] on input "Update Device" at bounding box center [1446, 690] width 114 height 31
type input "Saving..."
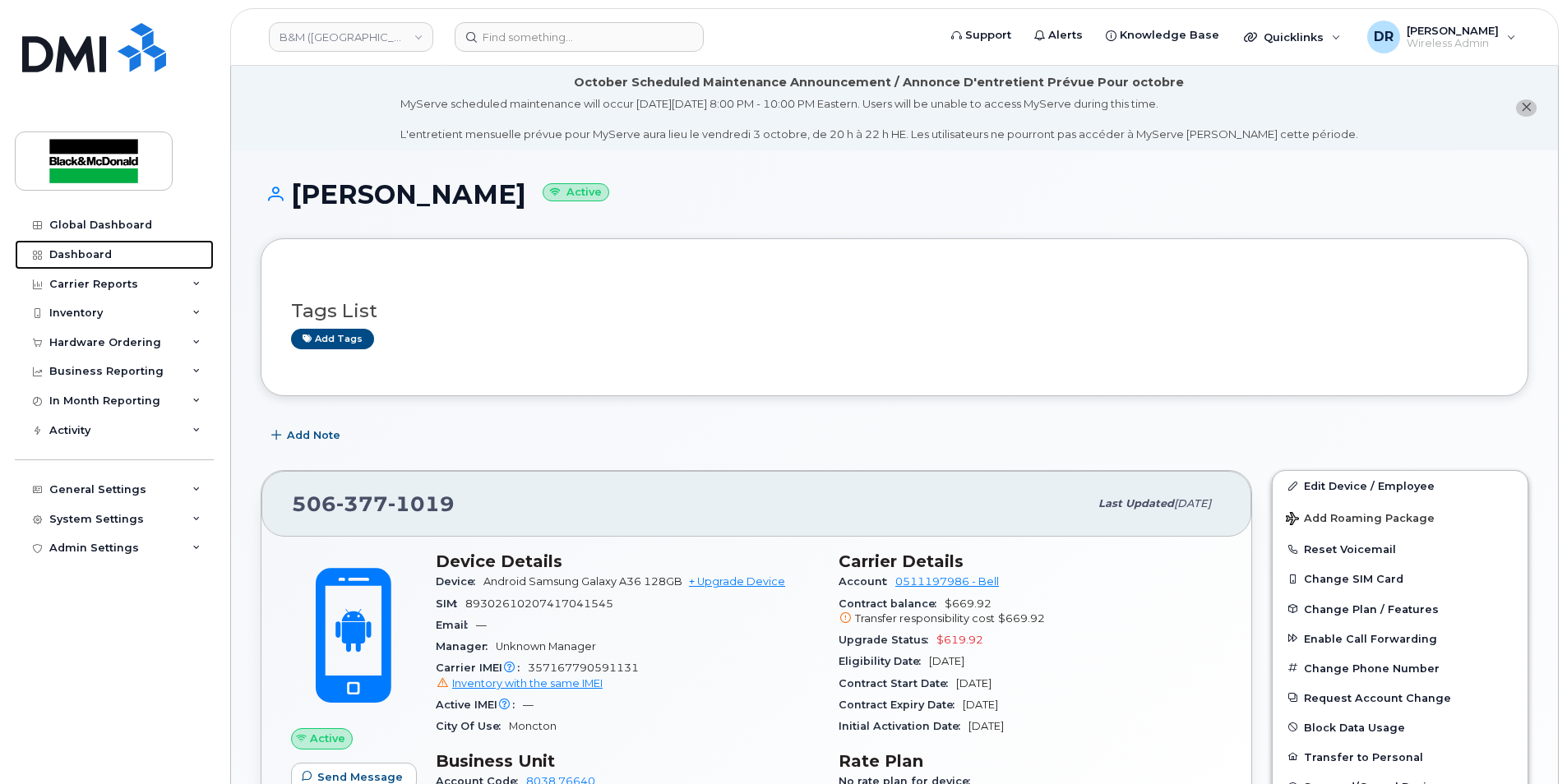
drag, startPoint x: 66, startPoint y: 256, endPoint x: 270, endPoint y: 296, distance: 207.9
click at [66, 256] on div "Dashboard" at bounding box center [80, 255] width 62 height 13
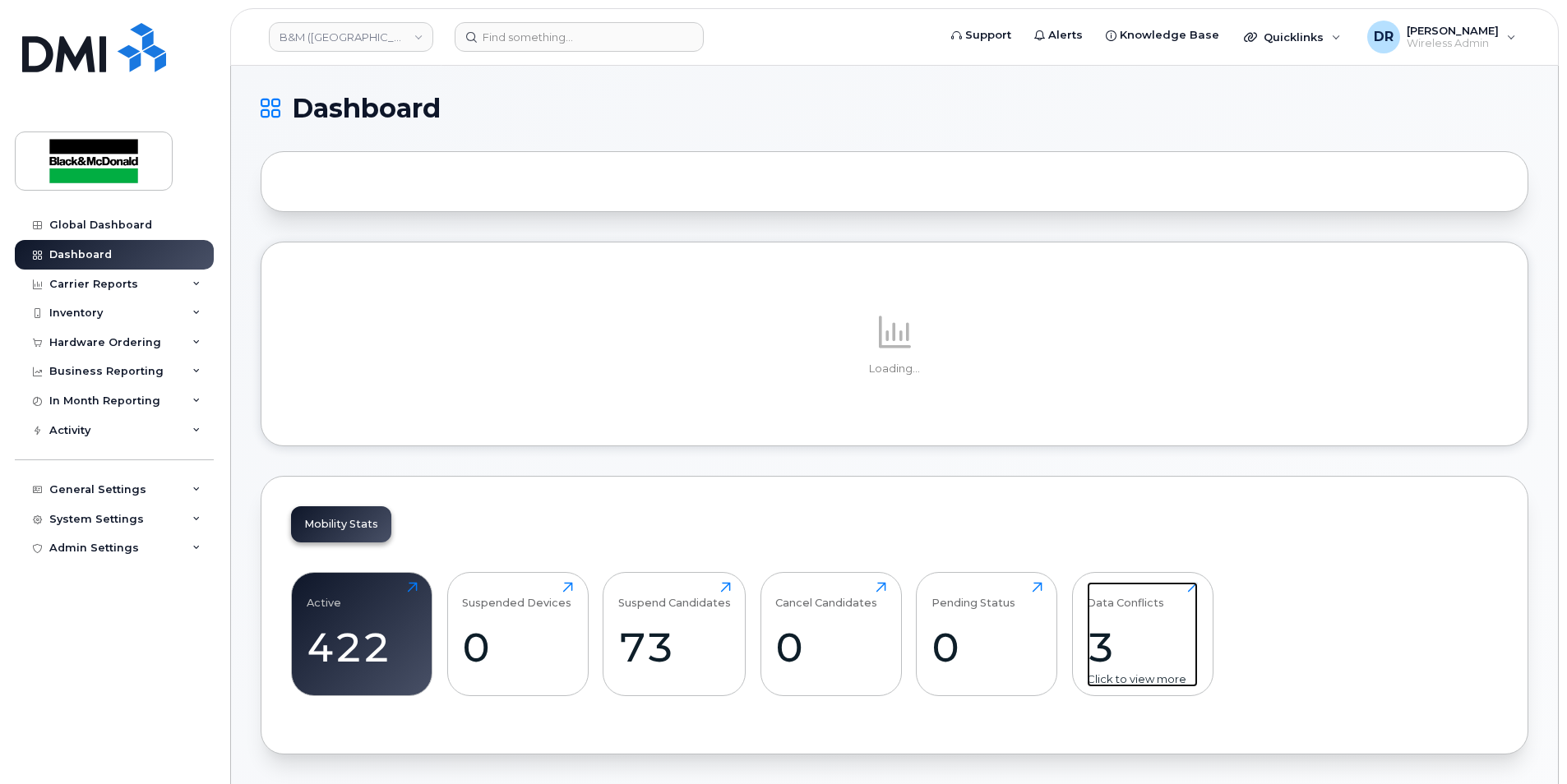
click at [1088, 637] on div "3" at bounding box center [1142, 648] width 111 height 48
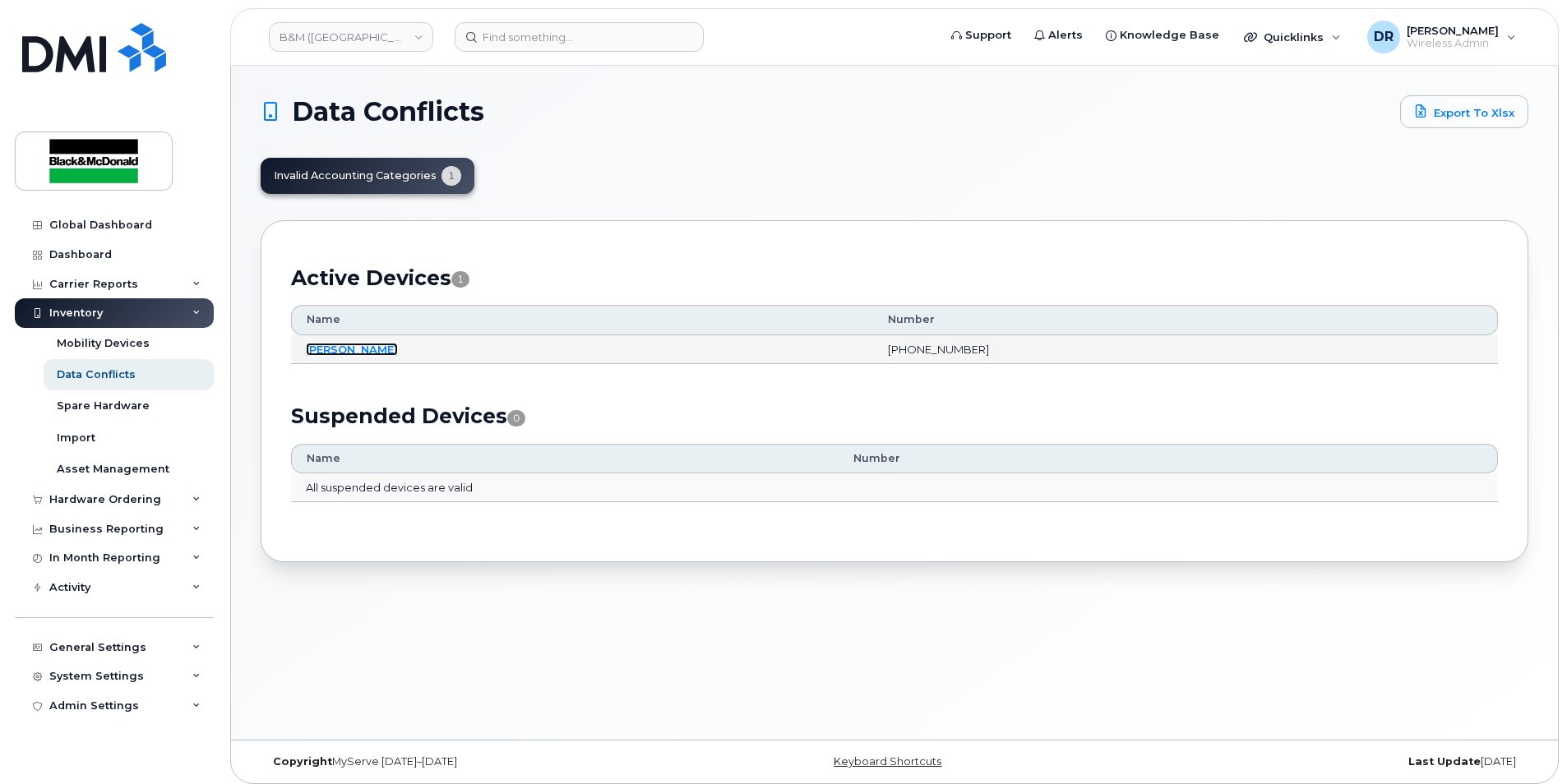
click at [353, 347] on link "[PERSON_NAME]" at bounding box center [351, 350] width 92 height 13
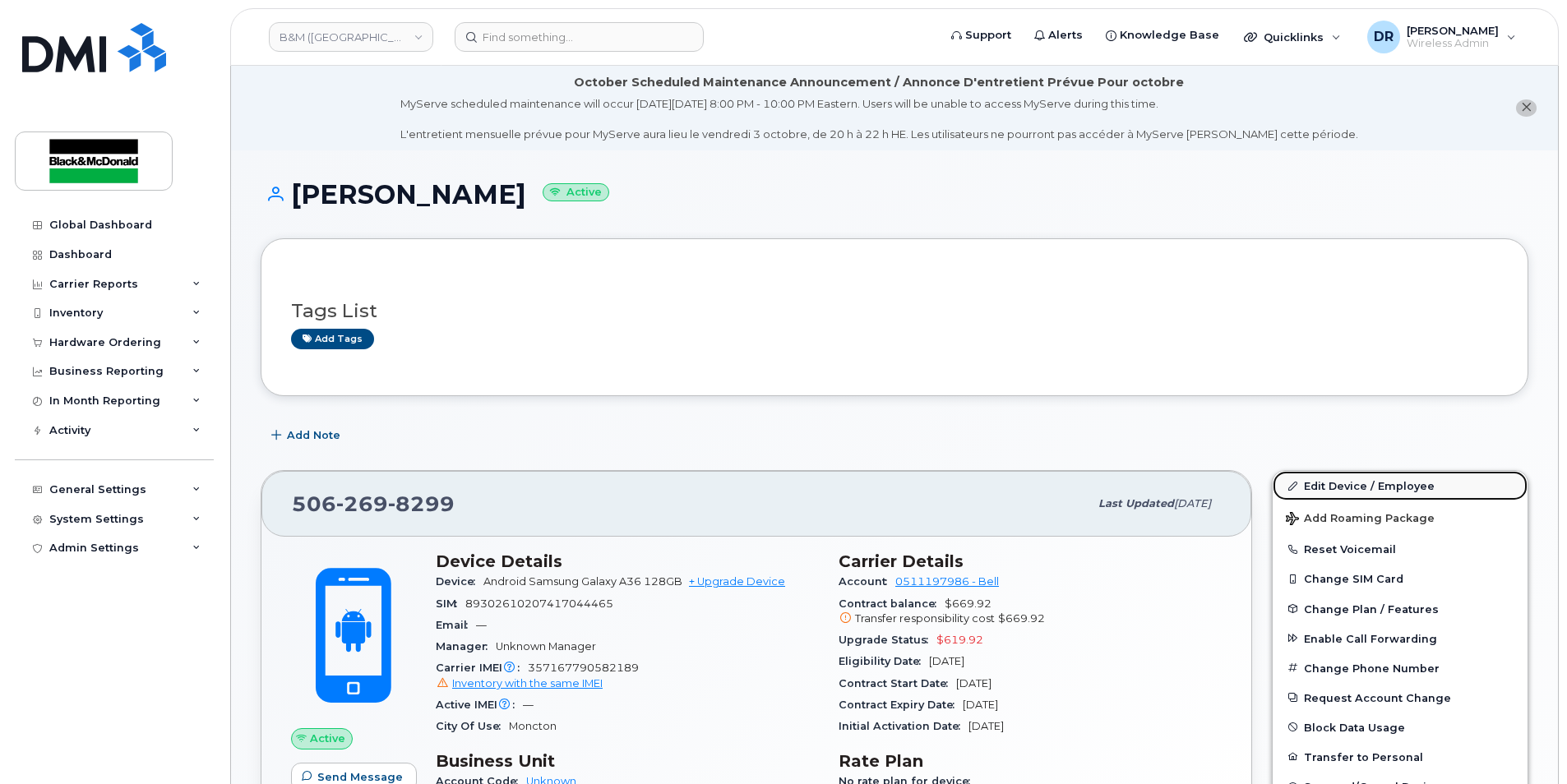
click at [1355, 488] on link "Edit Device / Employee" at bounding box center [1400, 486] width 255 height 30
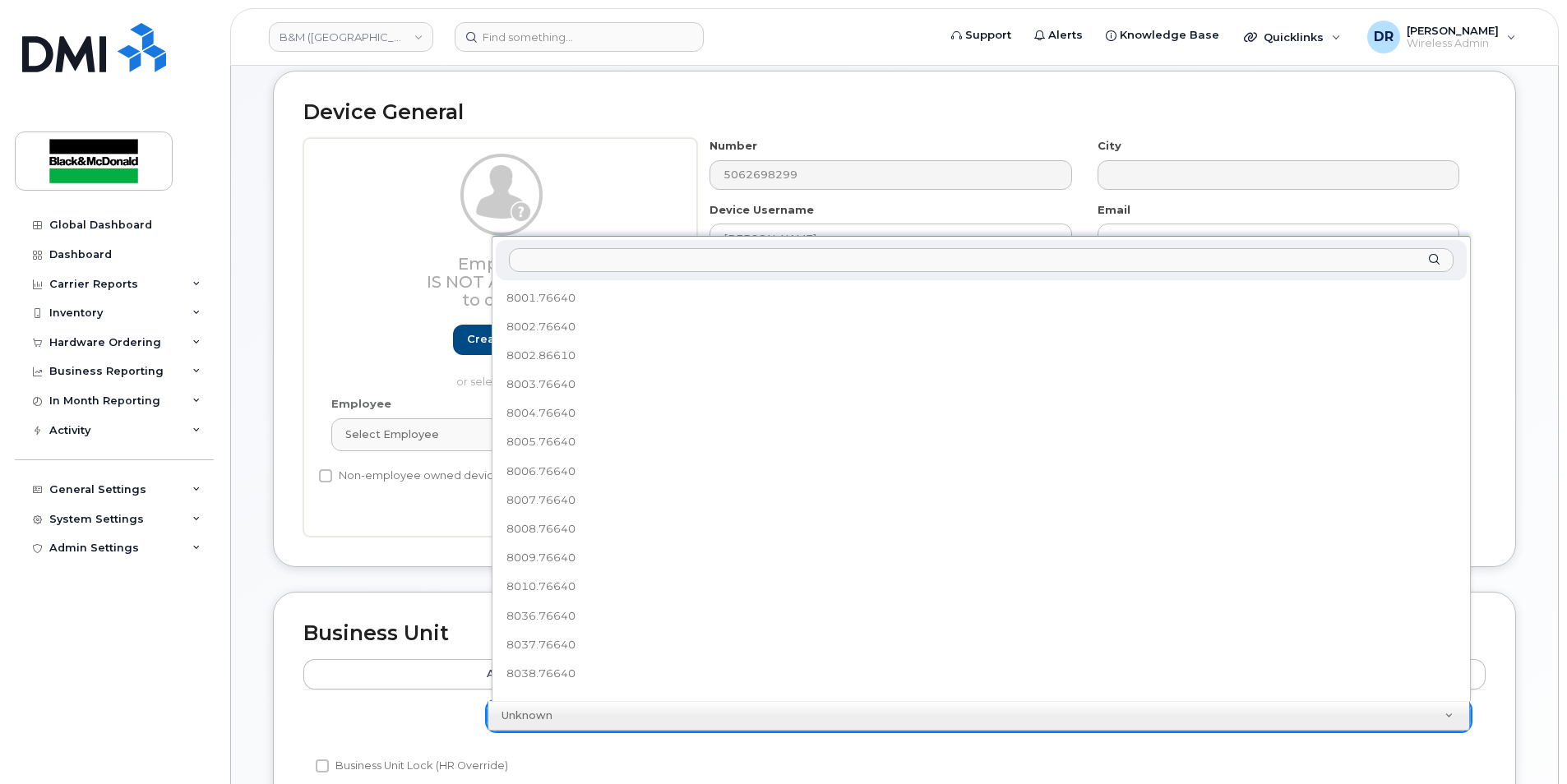
scroll to position [246, 0]
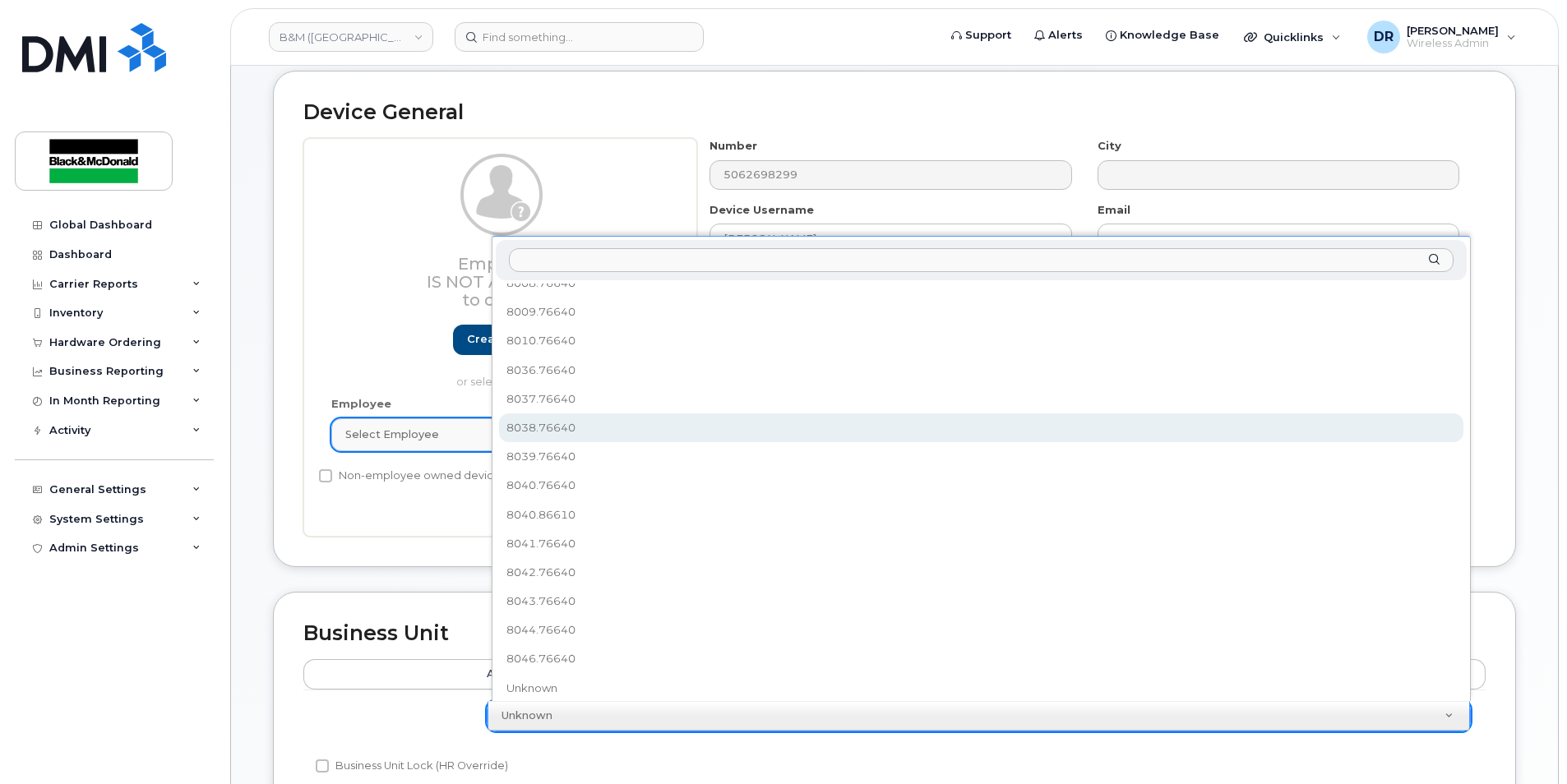
select select "91373"
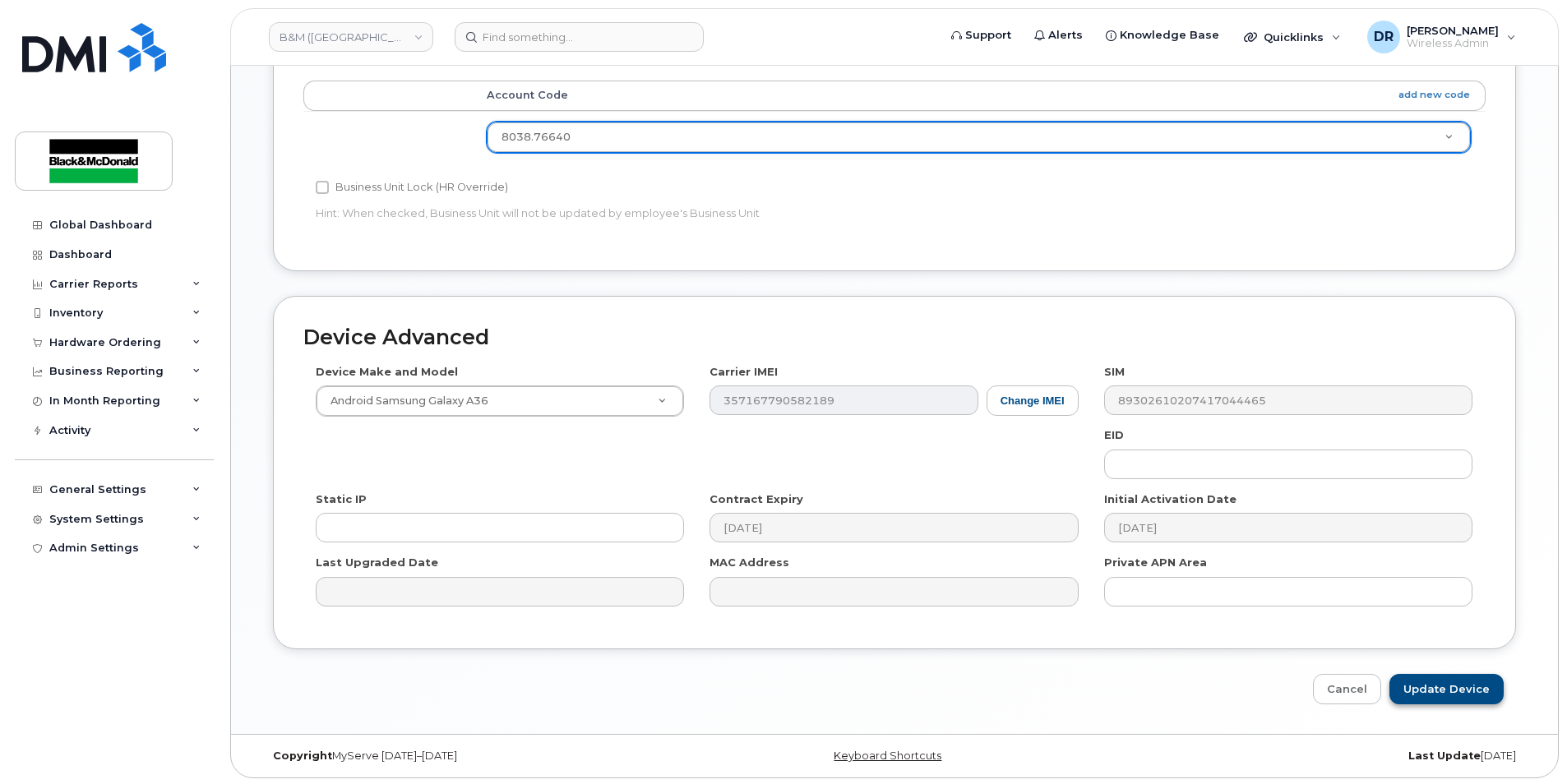
scroll to position [746, 0]
click at [1447, 681] on input "Update Device" at bounding box center [1446, 687] width 114 height 31
type input "Saving..."
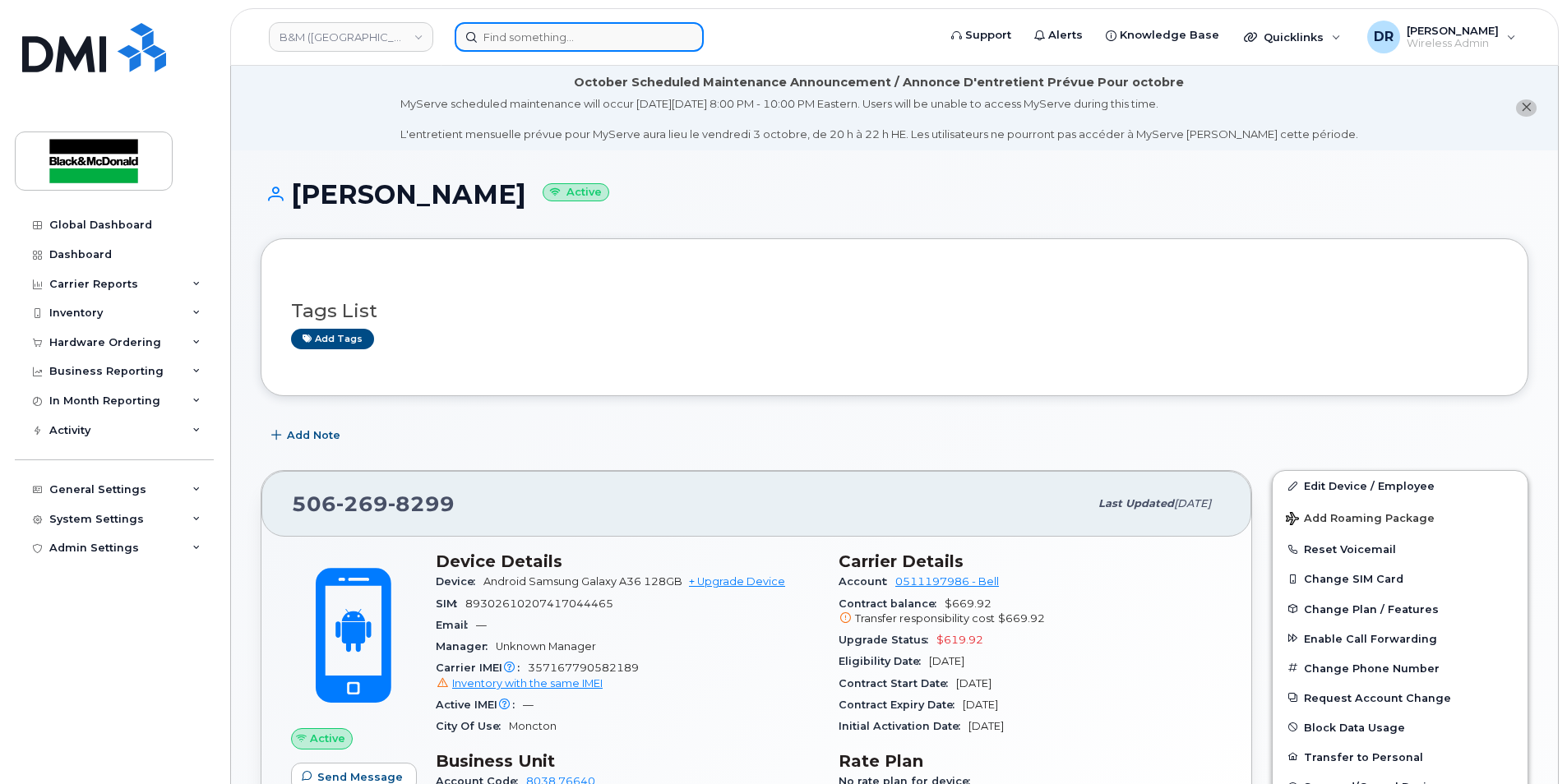
click at [515, 38] on input at bounding box center [579, 37] width 249 height 30
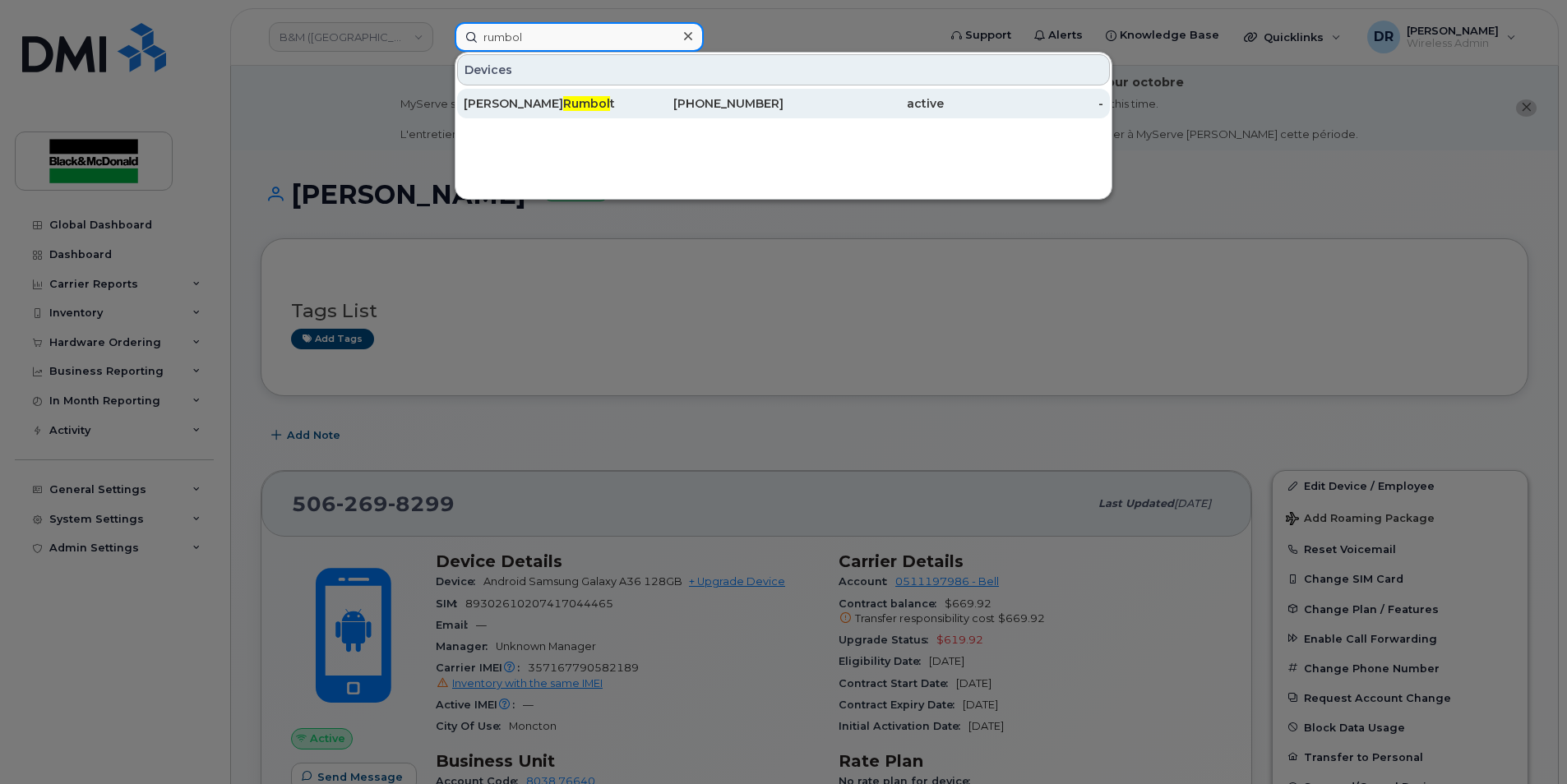
type input "rumbol"
click at [563, 106] on span "Rumbol" at bounding box center [586, 104] width 47 height 15
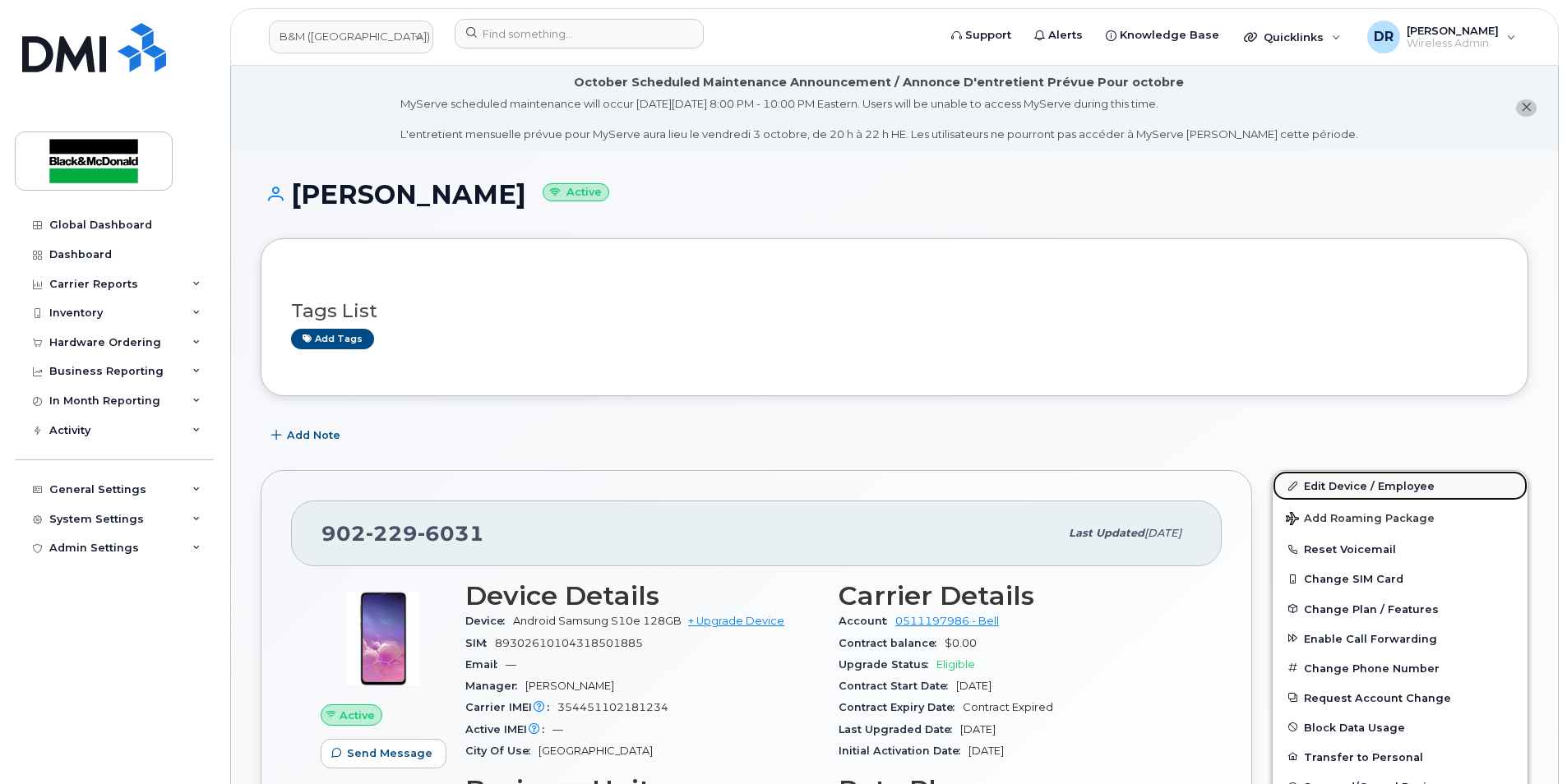
click at [1355, 479] on link "Edit Device / Employee" at bounding box center [1400, 486] width 255 height 30
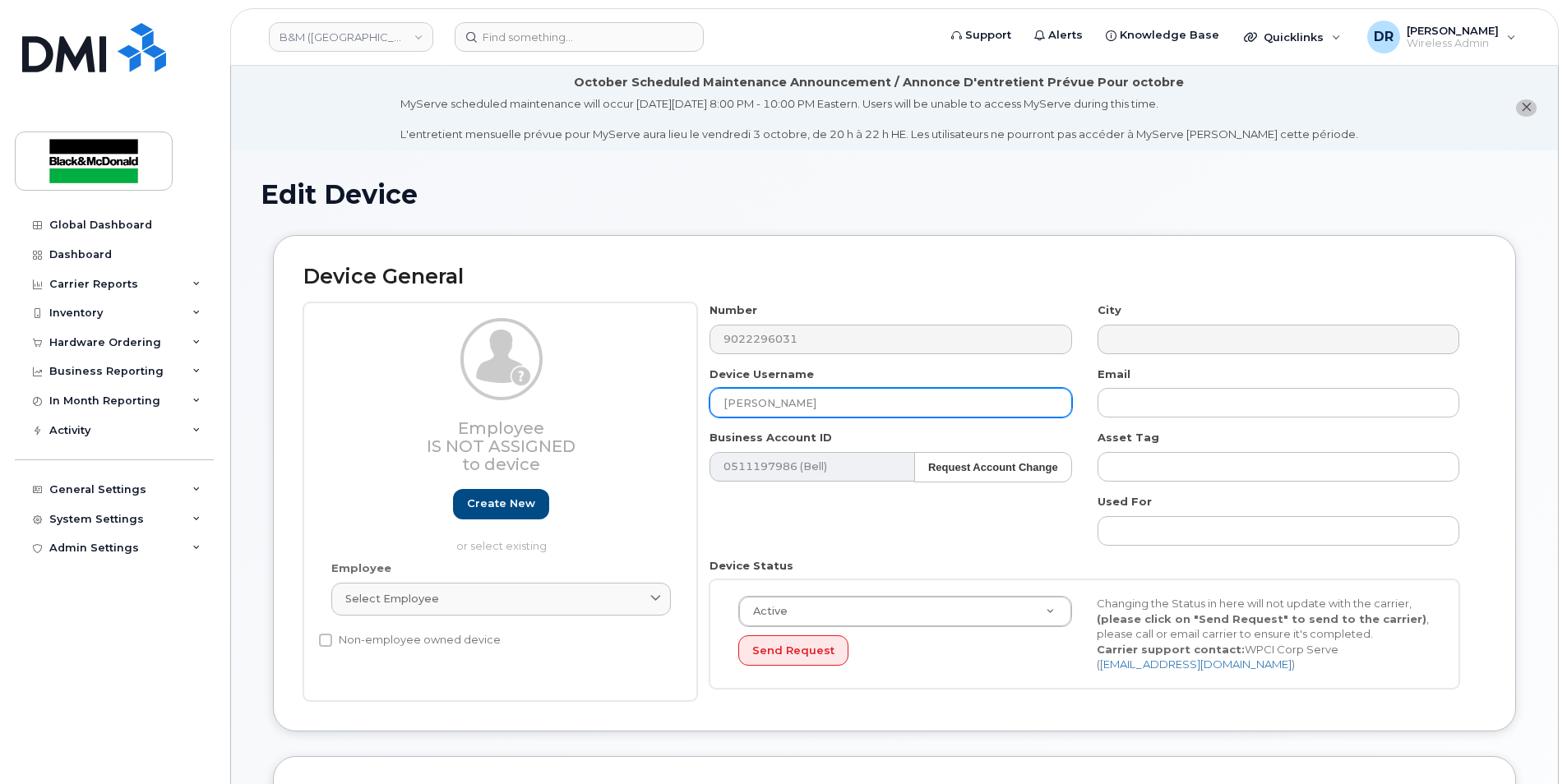
drag, startPoint x: 833, startPoint y: 397, endPoint x: 458, endPoint y: 391, distance: 375.0
click at [458, 391] on div "Employee Is not assigned to device Create new or select existing Employee Selec…" at bounding box center [894, 501] width 1182 height 399
type input "Saving..."
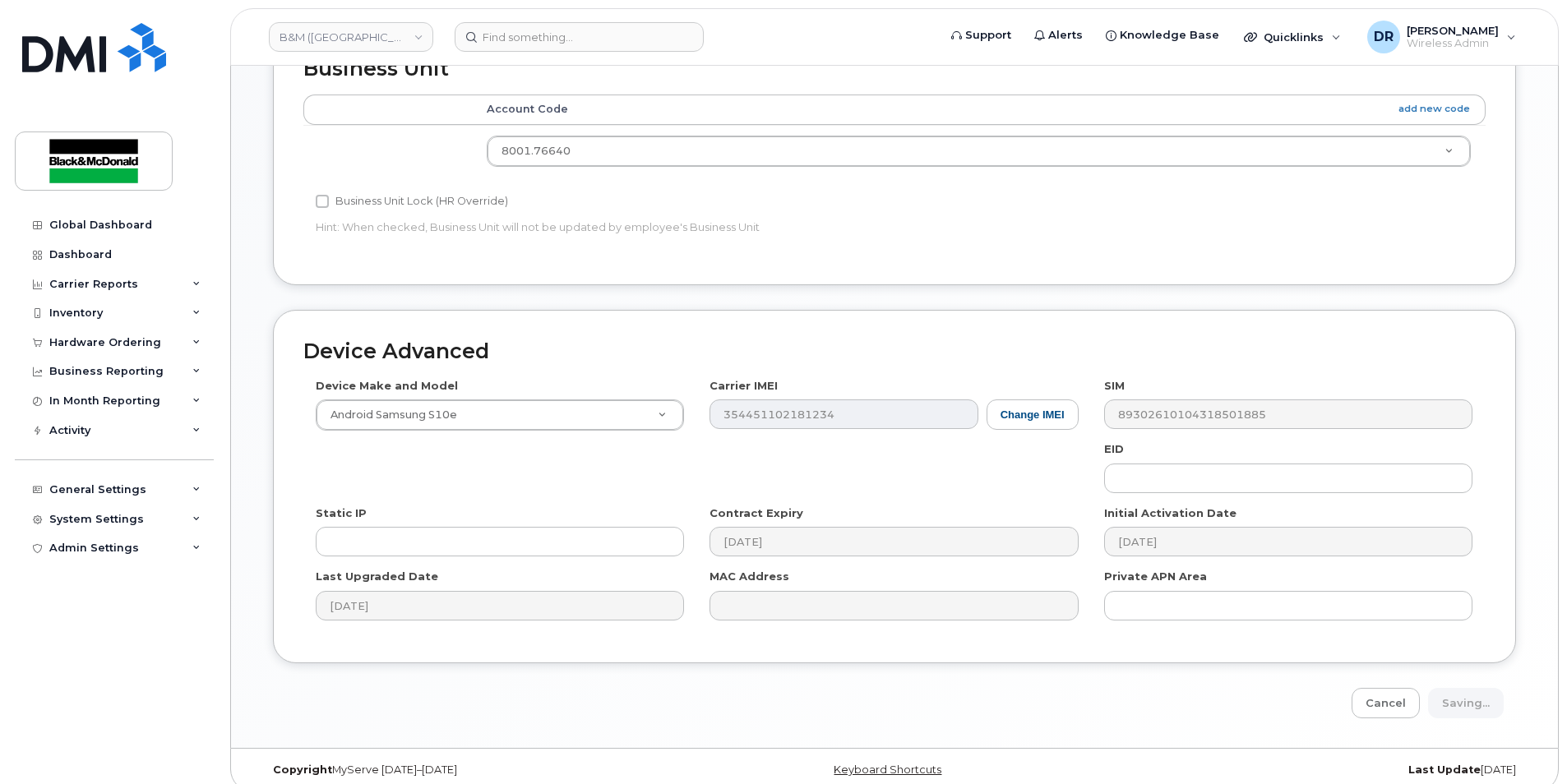
scroll to position [746, 0]
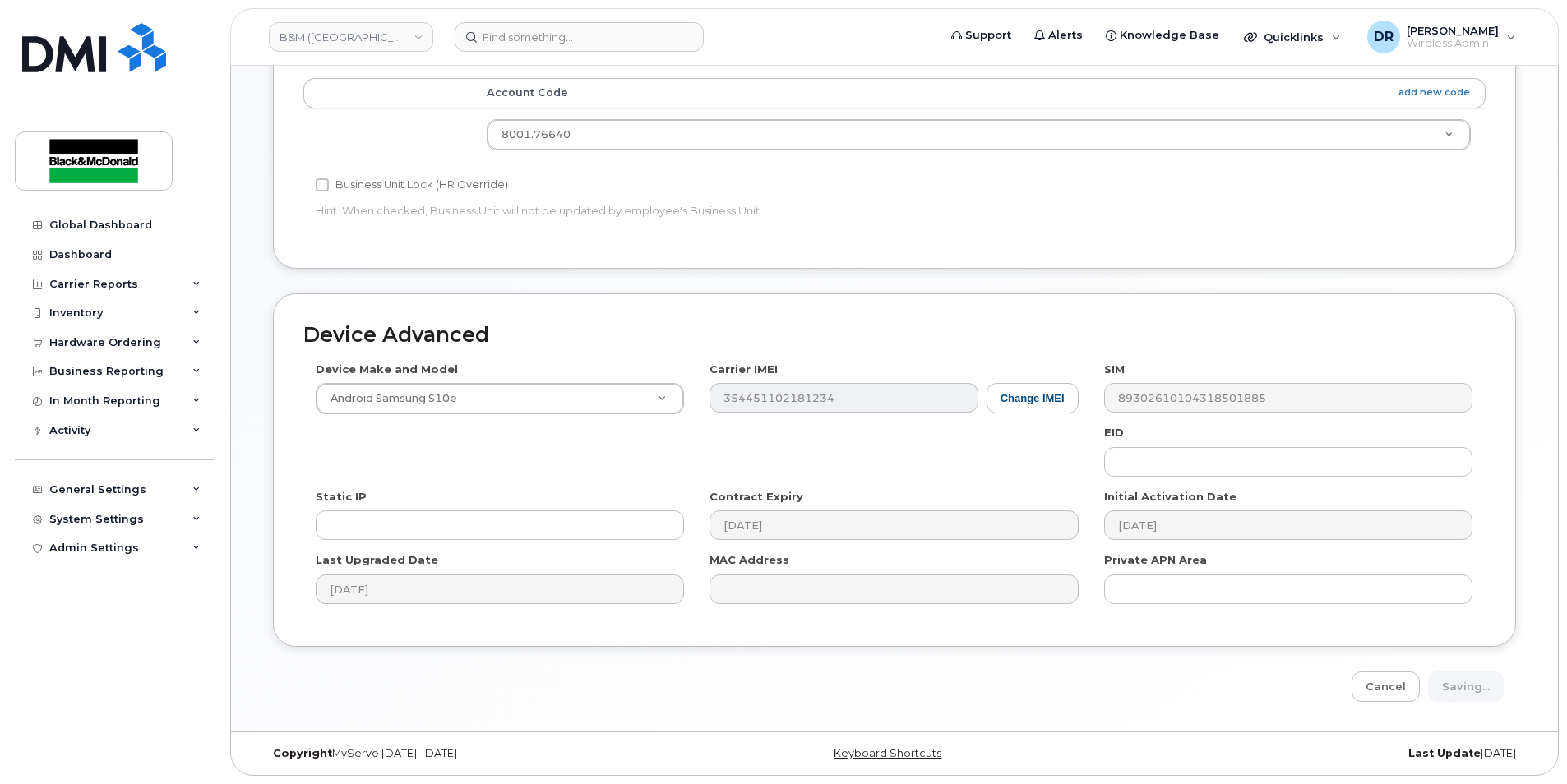
type input "Spare"
click at [1137, 672] on div "Cancel Saving..." at bounding box center [894, 687] width 1243 height 31
click at [1474, 689] on div "Cancel Saving..." at bounding box center [894, 687] width 1243 height 31
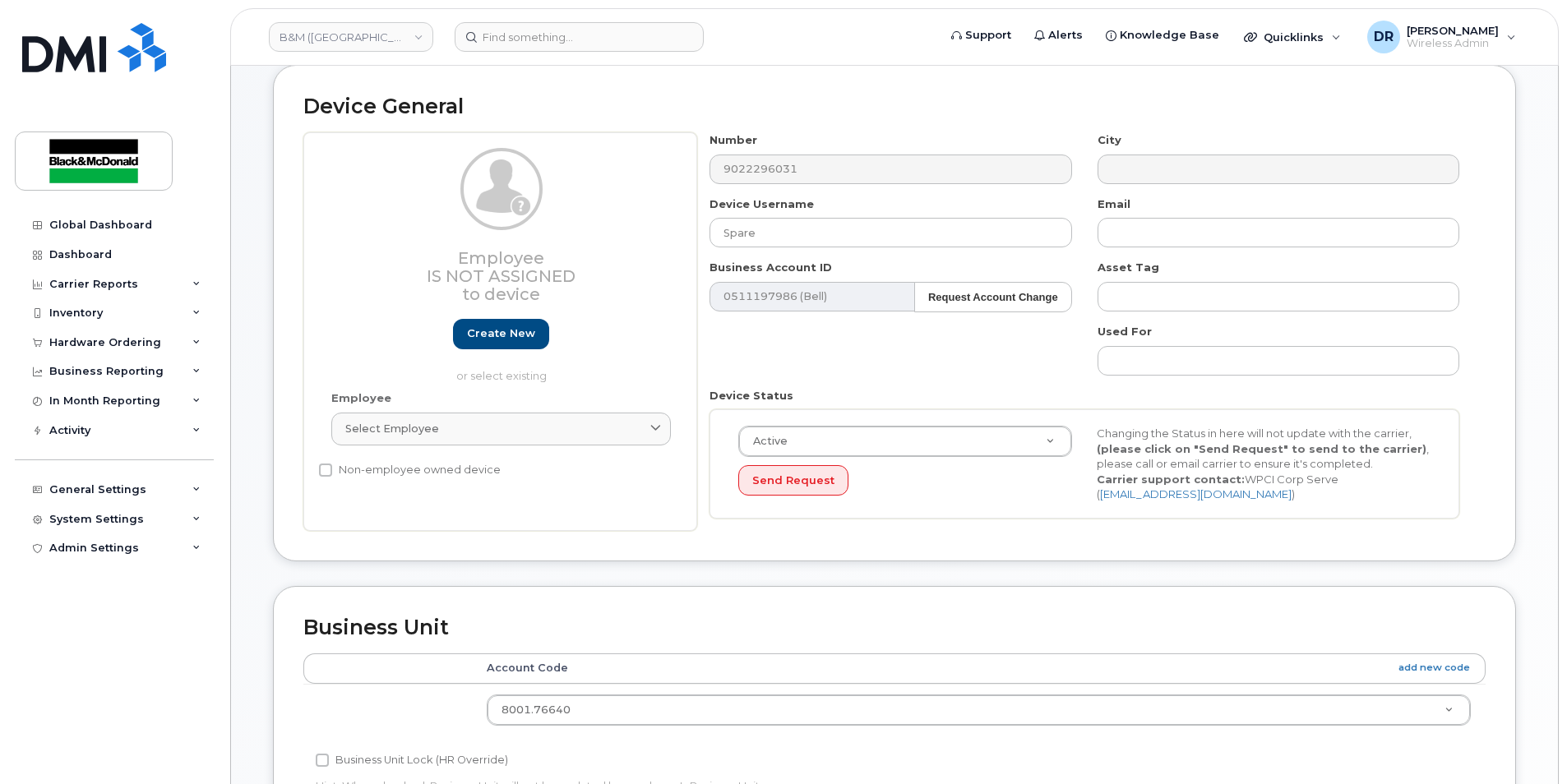
scroll to position [0, 0]
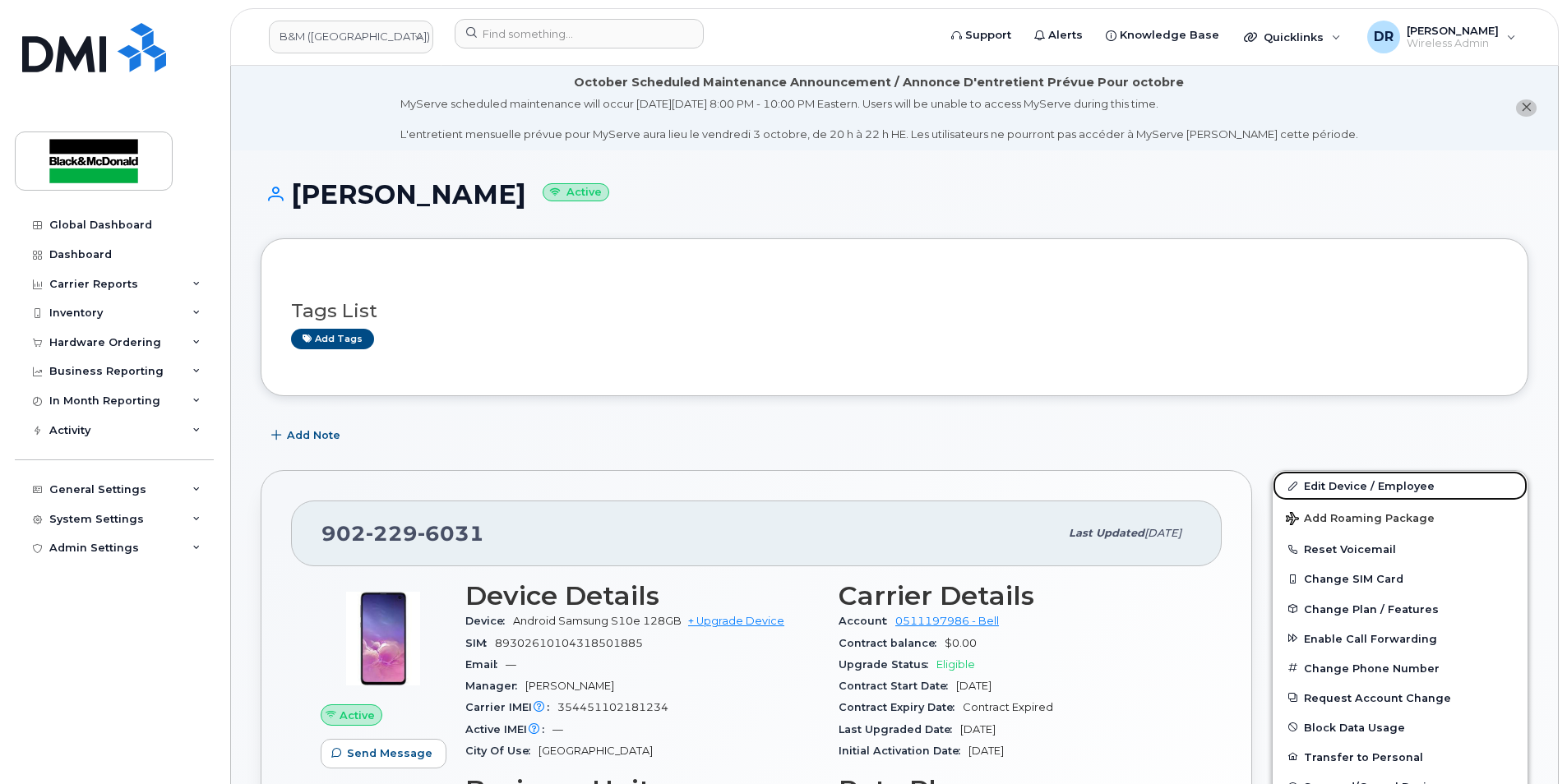
drag, startPoint x: 1350, startPoint y: 487, endPoint x: 1247, endPoint y: 489, distance: 103.0
click at [1350, 487] on link "Edit Device / Employee" at bounding box center [1400, 486] width 255 height 30
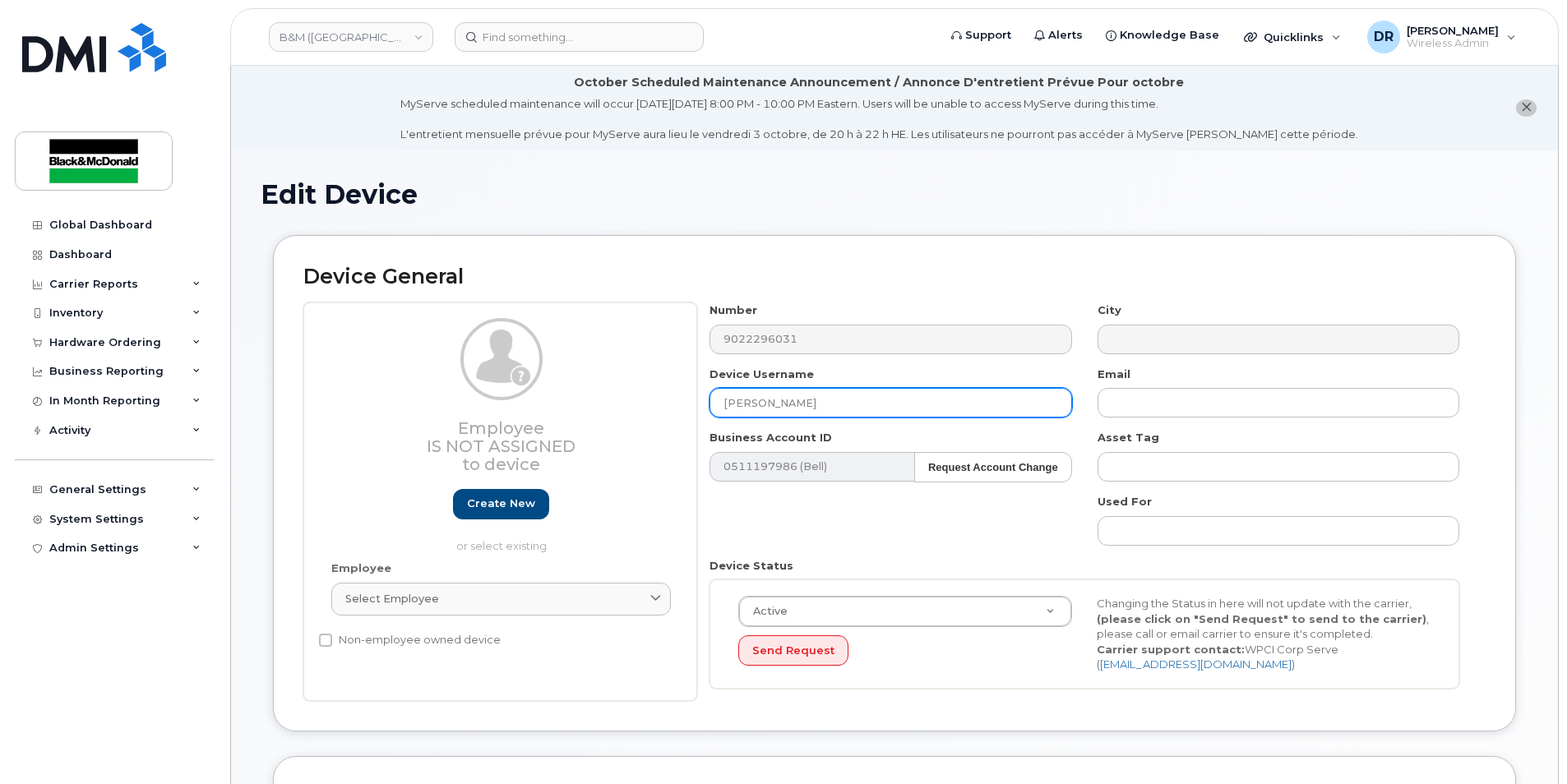
click at [818, 398] on input "[PERSON_NAME]" at bounding box center [890, 403] width 362 height 30
type input "S"
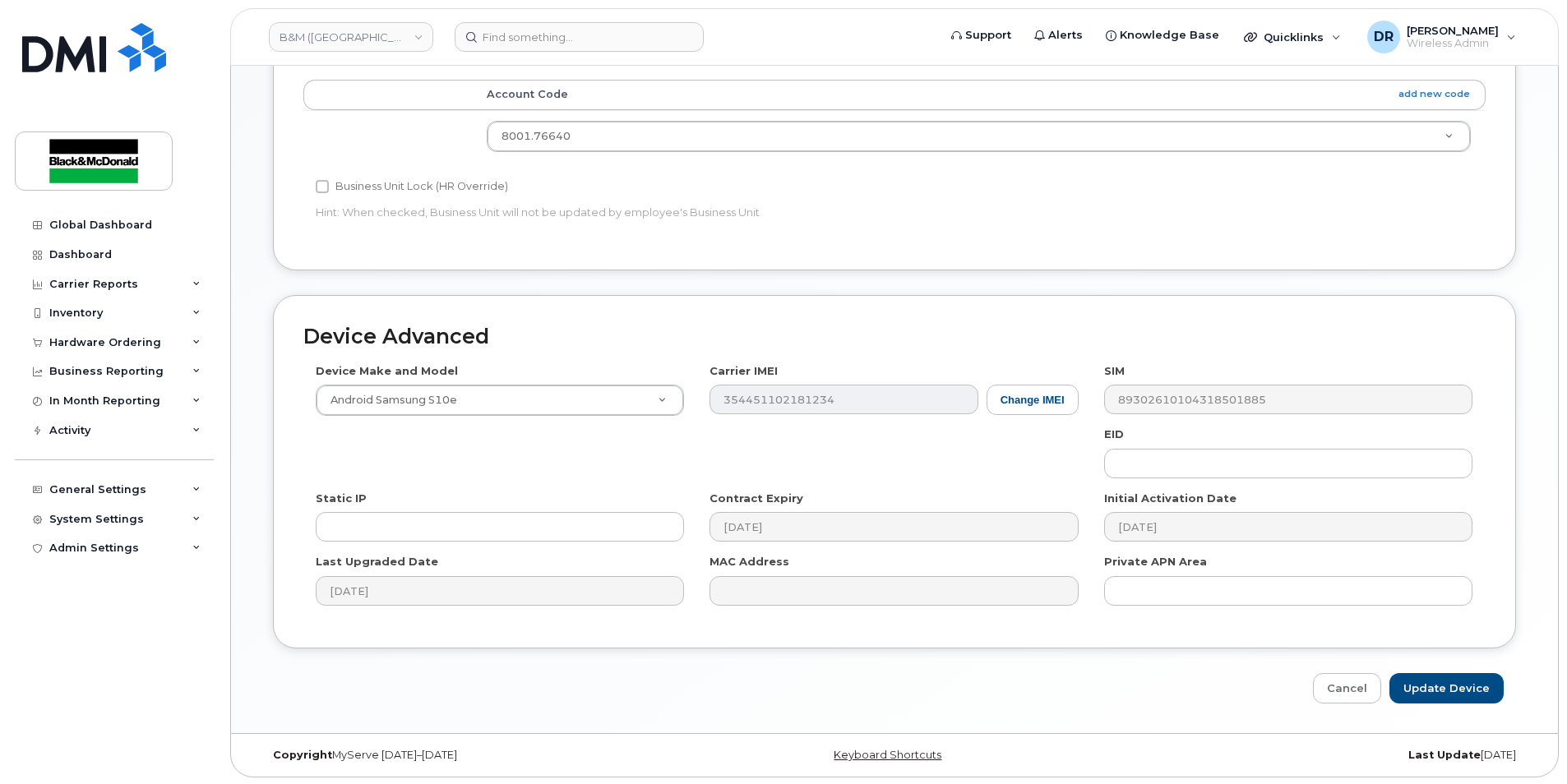
scroll to position [746, 0]
type input "Spare"
click at [1466, 677] on input "Update Device" at bounding box center [1446, 687] width 114 height 31
type input "Saving..."
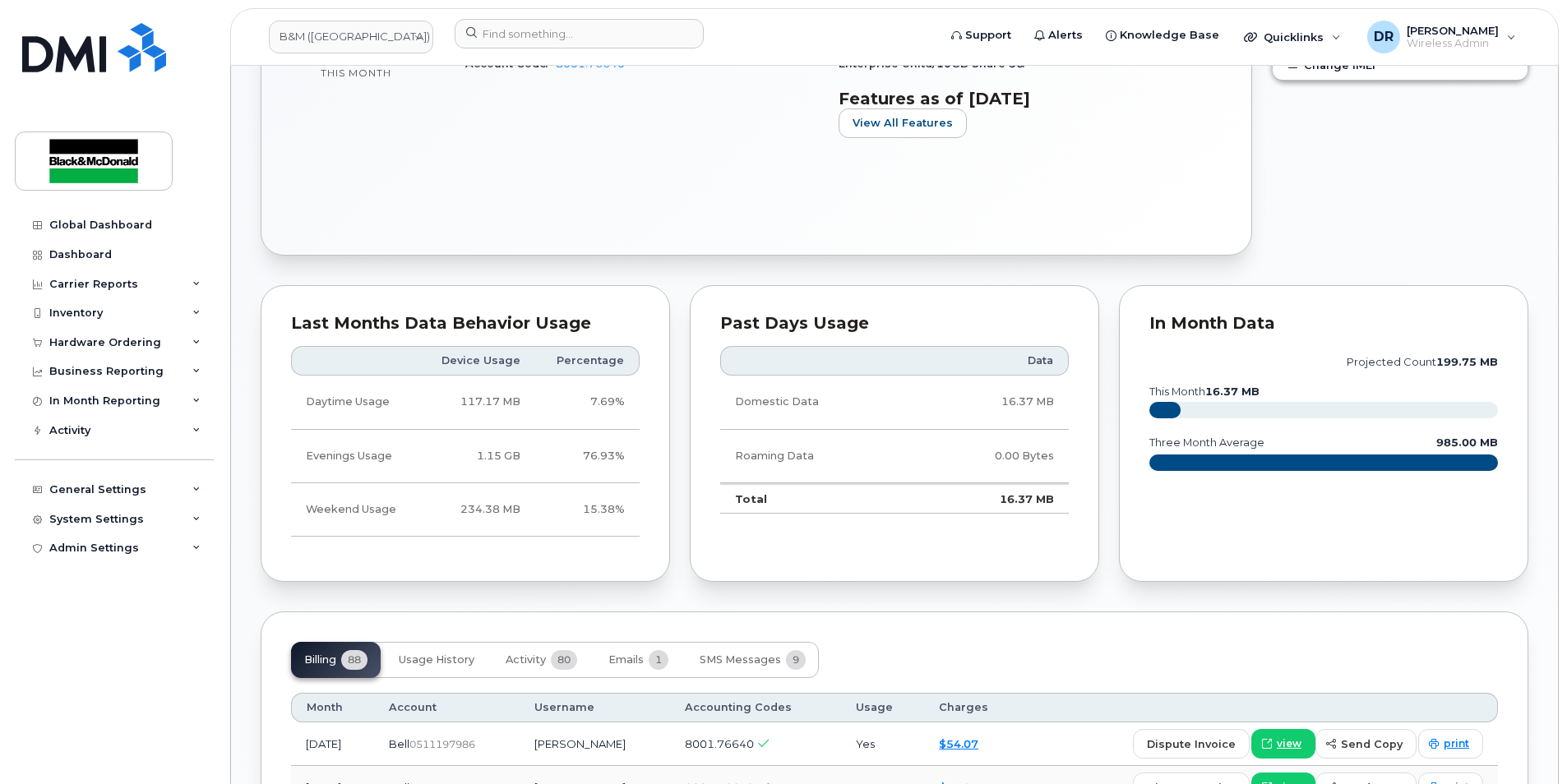
scroll to position [329, 0]
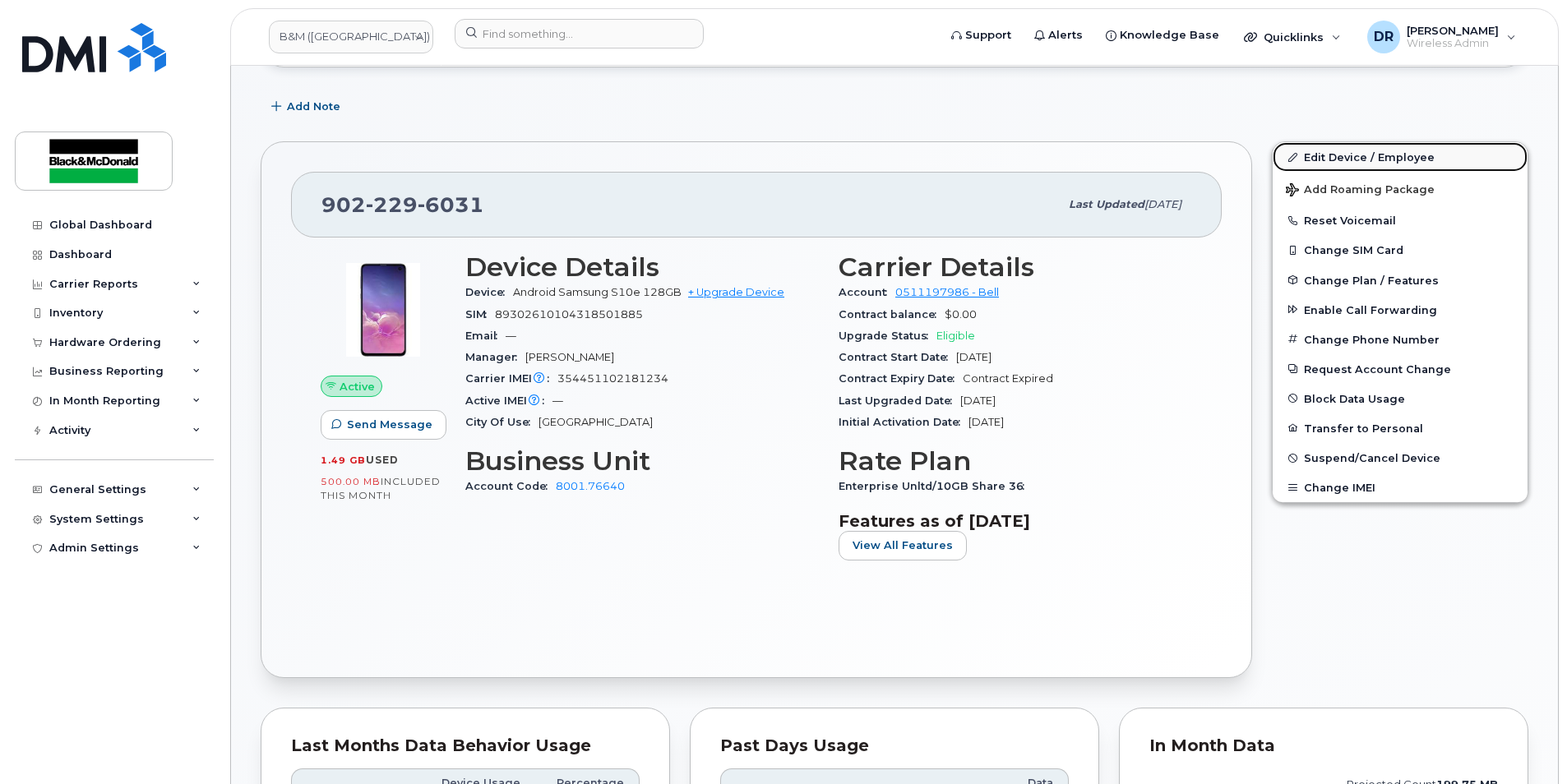
click at [1350, 160] on link "Edit Device / Employee" at bounding box center [1400, 157] width 255 height 30
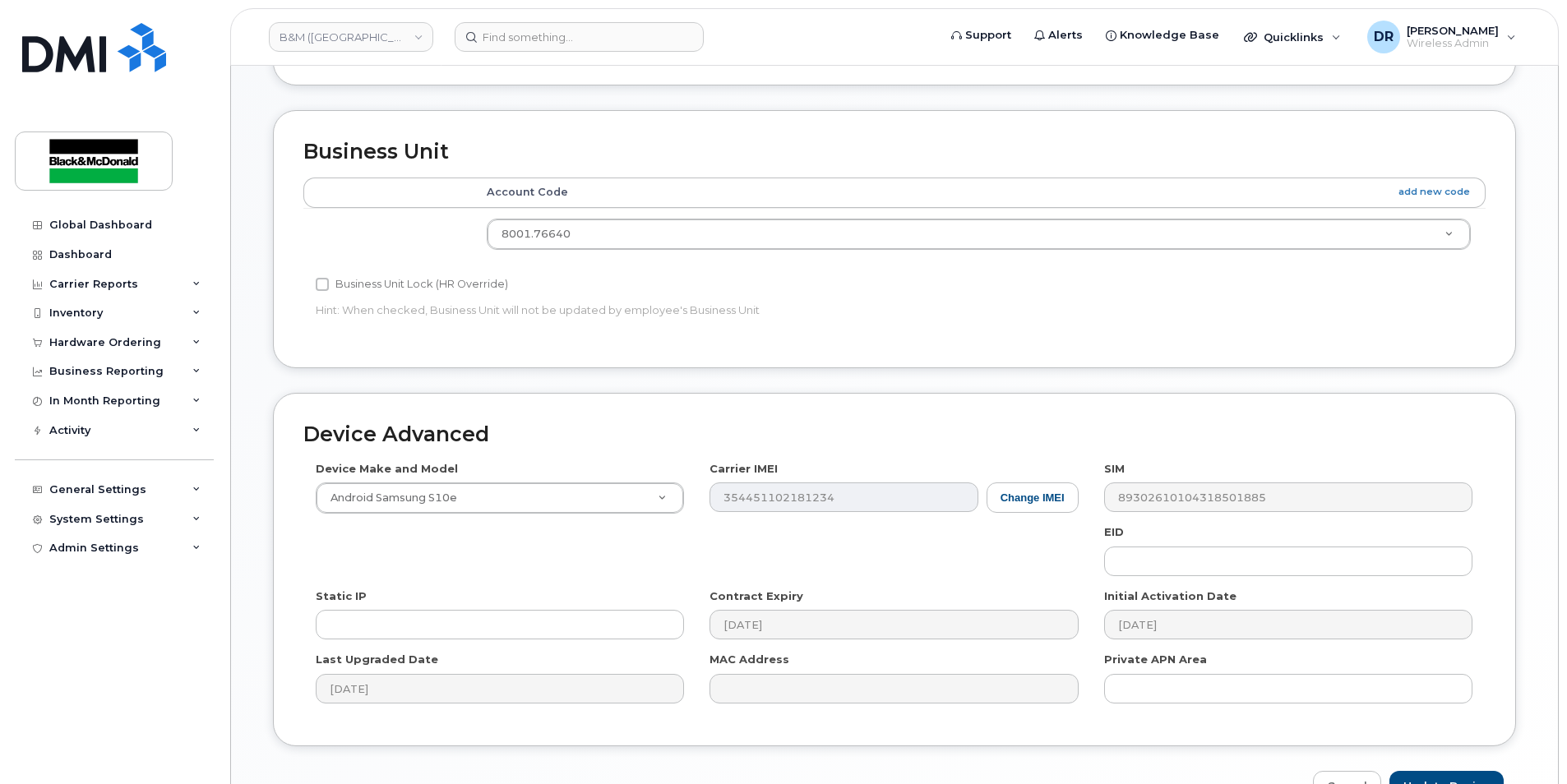
scroll to position [746, 0]
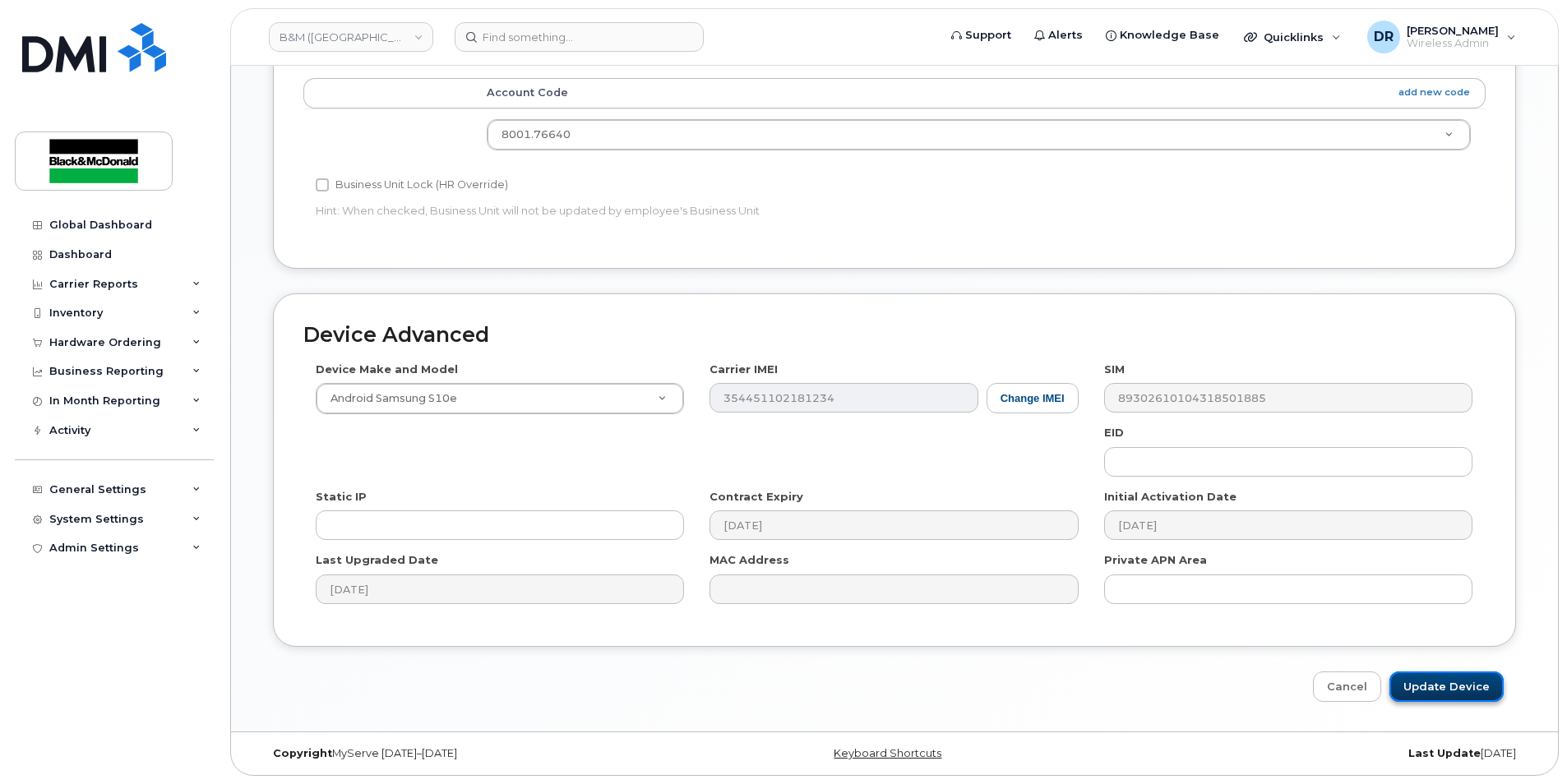
click at [1450, 693] on input "Update Device" at bounding box center [1446, 687] width 114 height 31
type input "Saving..."
